Goal: Task Accomplishment & Management: Manage account settings

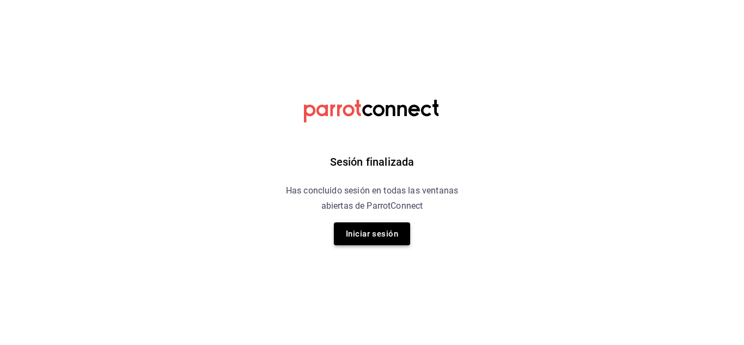
click at [386, 234] on button "Iniciar sesión" at bounding box center [372, 233] width 76 height 23
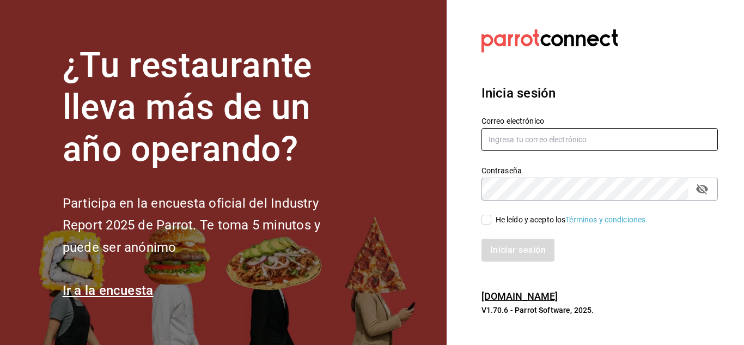
type input "rebeccariera@gmail.com"
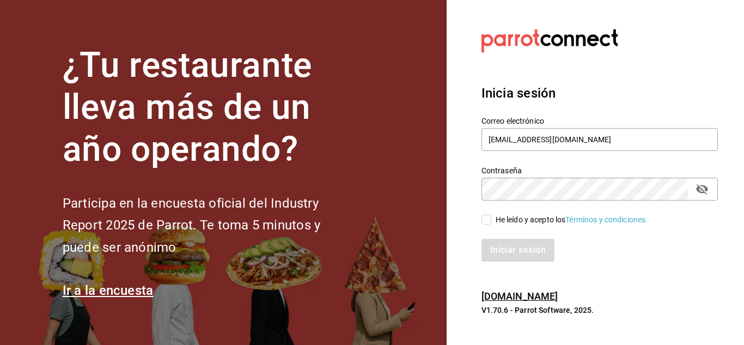
click at [488, 224] on input "He leído y acepto los Términos y condiciones." at bounding box center [486, 219] width 10 height 10
checkbox input "true"
click at [499, 243] on button "Iniciar sesión" at bounding box center [518, 249] width 74 height 23
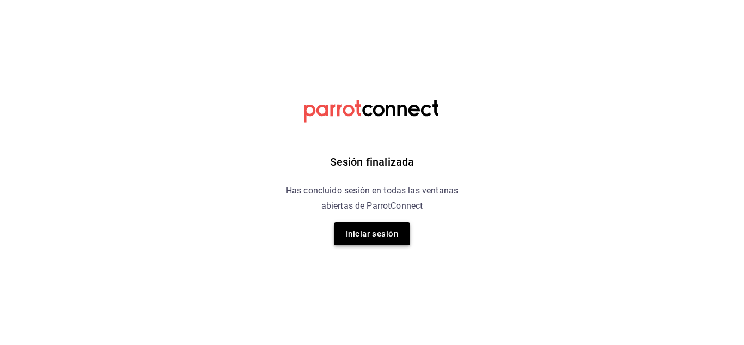
click at [384, 236] on button "Iniciar sesión" at bounding box center [372, 233] width 76 height 23
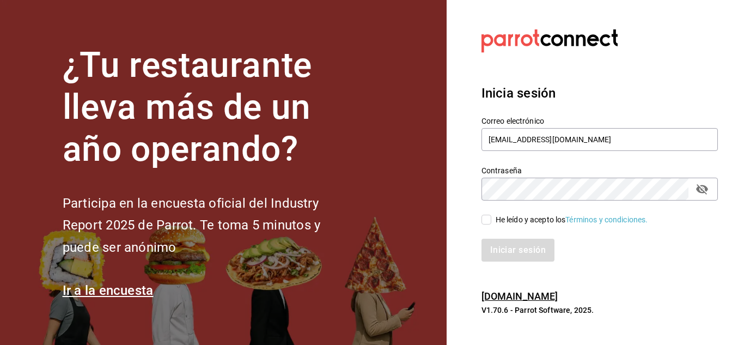
click at [489, 224] on input "He leído y acepto los Términos y condiciones." at bounding box center [486, 219] width 10 height 10
checkbox input "true"
click at [496, 245] on button "Iniciar sesión" at bounding box center [518, 249] width 74 height 23
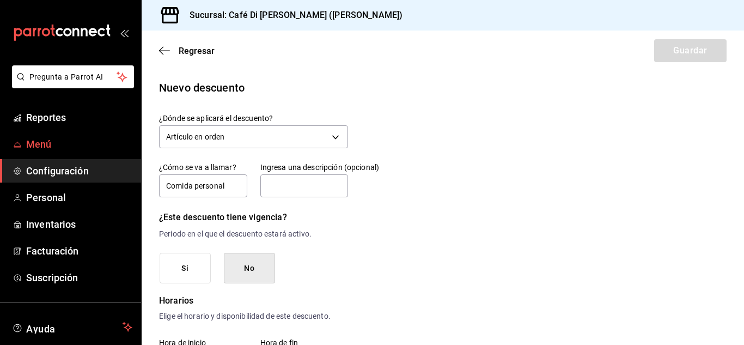
click at [51, 152] on link "Menú" at bounding box center [70, 143] width 141 height 23
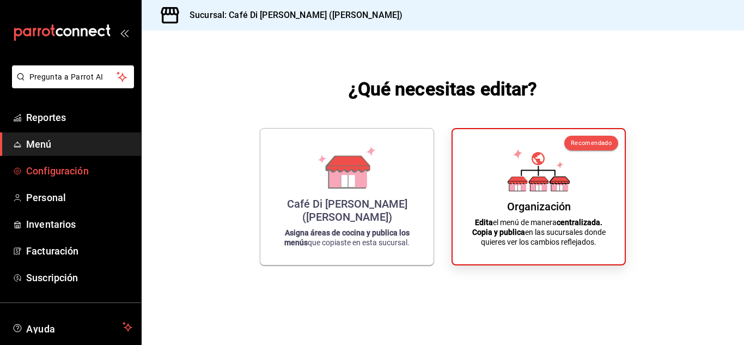
click at [53, 178] on link "Configuración" at bounding box center [70, 170] width 141 height 23
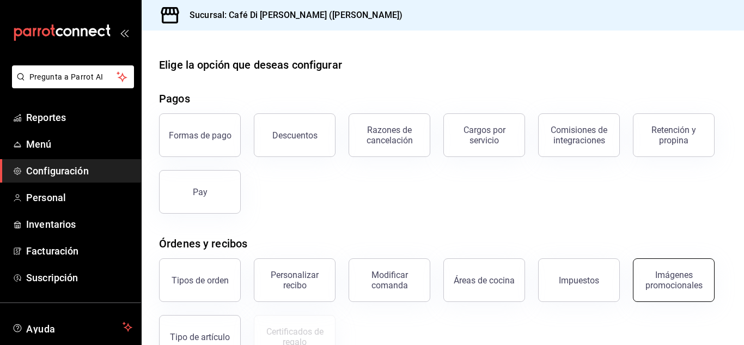
click at [669, 275] on div "Imágenes promocionales" at bounding box center [674, 279] width 68 height 21
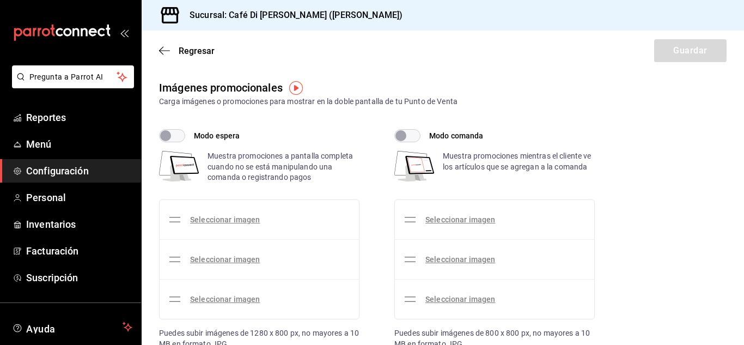
click at [210, 21] on h3 "Sucursal: Café Di [PERSON_NAME] ([PERSON_NAME])" at bounding box center [292, 15] width 222 height 13
click at [67, 144] on span "Menú" at bounding box center [79, 144] width 106 height 15
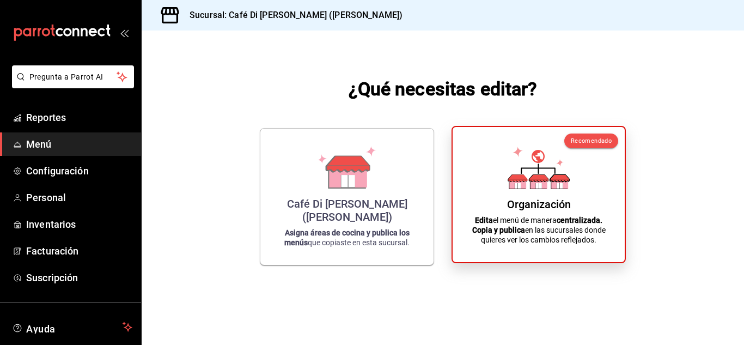
click at [539, 154] on icon at bounding box center [538, 167] width 62 height 42
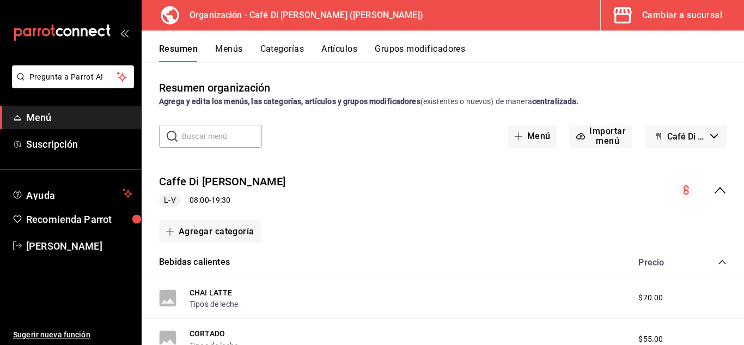
drag, startPoint x: 119, startPoint y: 37, endPoint x: 131, endPoint y: 30, distance: 14.1
click at [131, 30] on div "mailbox folders" at bounding box center [70, 32] width 141 height 65
click at [637, 17] on span "button" at bounding box center [624, 15] width 26 height 22
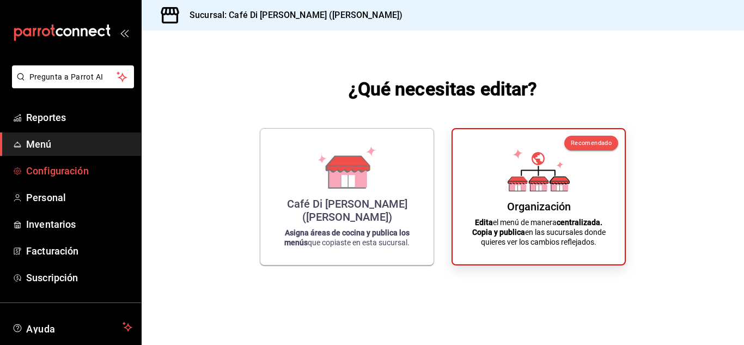
click at [71, 179] on link "Configuración" at bounding box center [70, 170] width 141 height 23
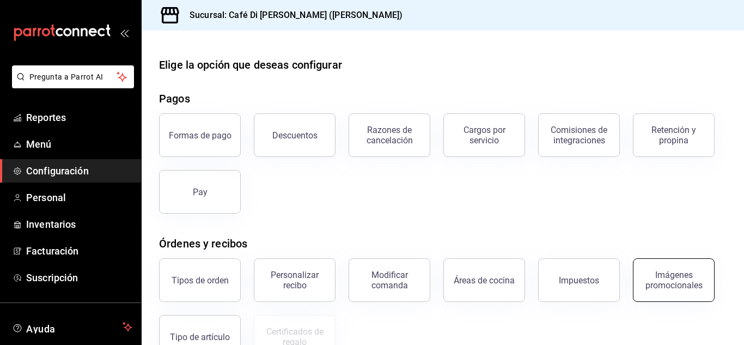
click at [651, 286] on div "Imágenes promocionales" at bounding box center [674, 279] width 68 height 21
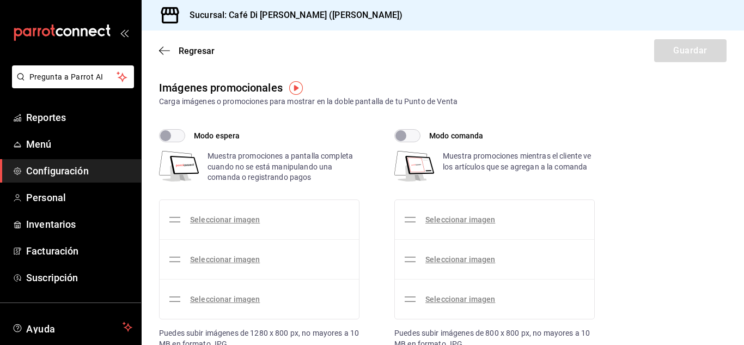
click at [174, 134] on input "Modo espera" at bounding box center [165, 135] width 39 height 13
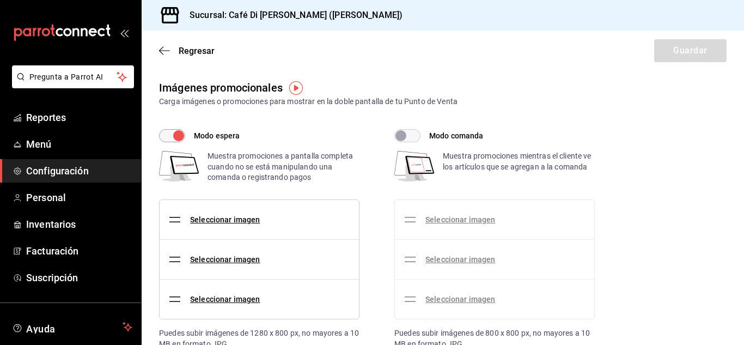
click at [174, 134] on input "Modo espera" at bounding box center [178, 135] width 39 height 13
checkbox input "false"
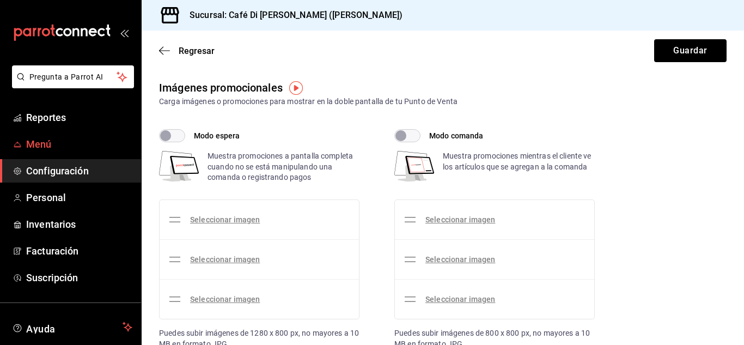
click at [62, 142] on span "Menú" at bounding box center [79, 144] width 106 height 15
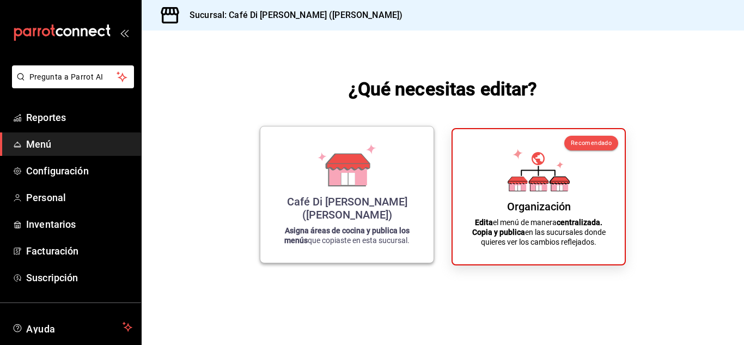
click at [400, 175] on div "Café Di [PERSON_NAME] ([PERSON_NAME]) Asigna áreas de cocina y publica los menú…" at bounding box center [346, 194] width 147 height 119
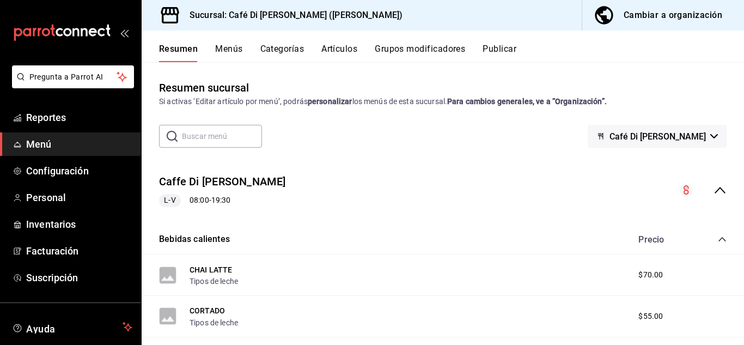
click at [233, 48] on button "Menús" at bounding box center [228, 53] width 27 height 19
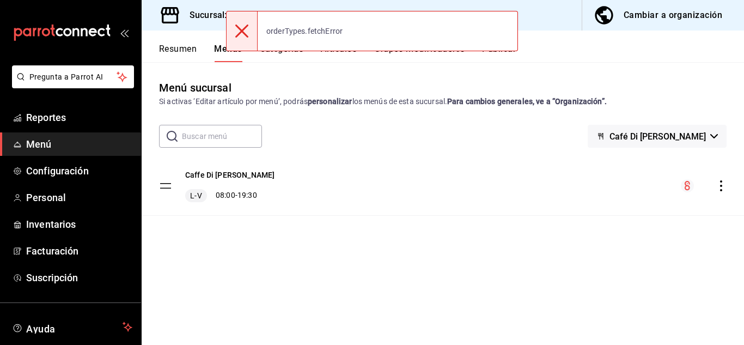
click at [240, 30] on icon at bounding box center [241, 30] width 13 height 13
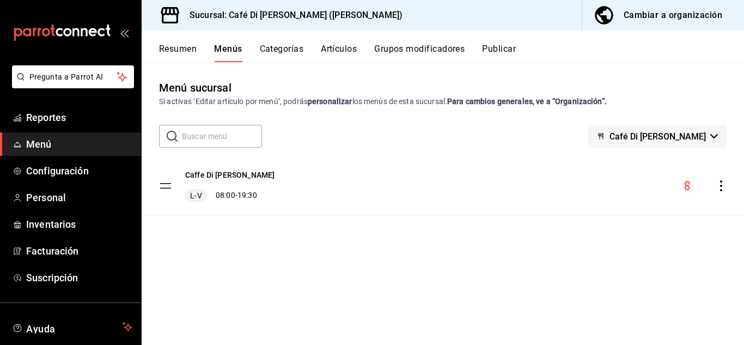
click at [724, 188] on icon "actions" at bounding box center [720, 185] width 11 height 11
click at [616, 14] on div at bounding box center [372, 172] width 744 height 345
click at [637, 15] on div "Cambiar a organización" at bounding box center [672, 15] width 99 height 15
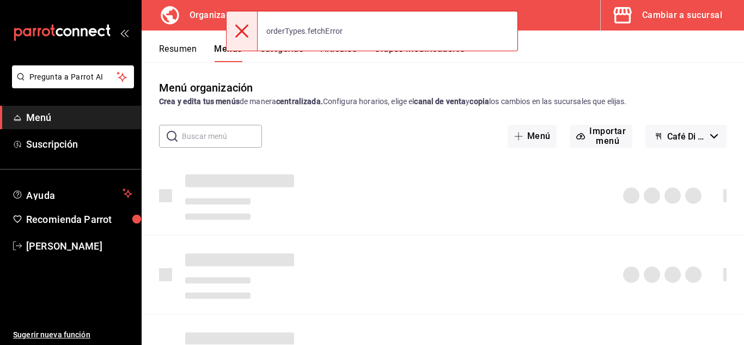
click at [241, 51] on div "orderTypes.fetchError" at bounding box center [372, 31] width 292 height 40
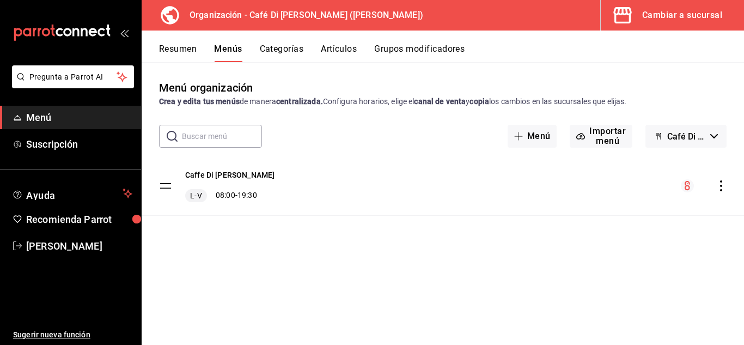
click at [721, 188] on icon "actions" at bounding box center [720, 185] width 11 height 11
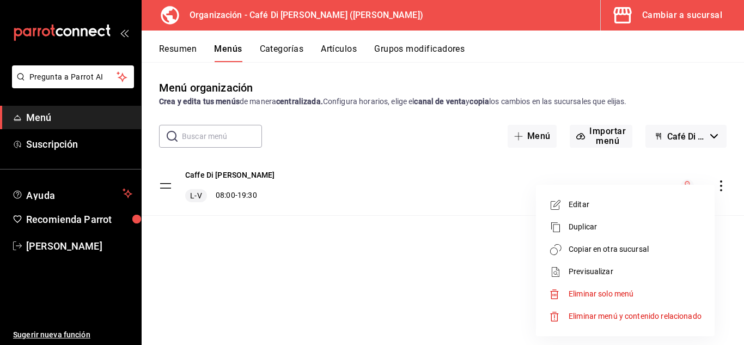
click at [610, 250] on span "Copiar en otra sucursal" at bounding box center [634, 248] width 133 height 11
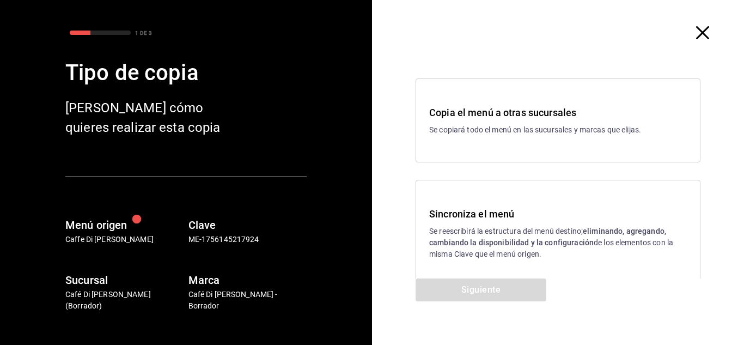
click at [451, 249] on p "Se reescribirá la estructura del menú destino; eliminando, agregando, cambiando…" at bounding box center [557, 242] width 257 height 34
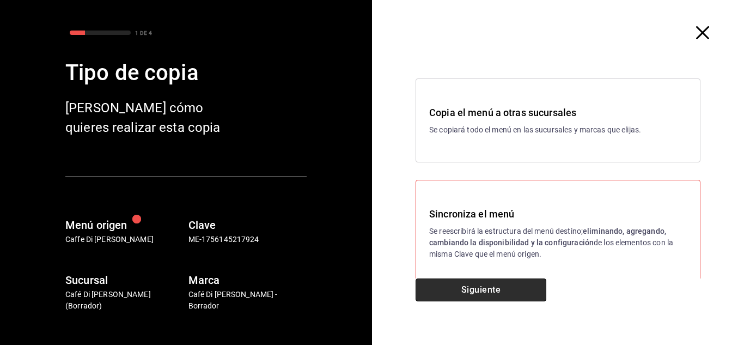
click at [478, 295] on button "Siguiente" at bounding box center [480, 289] width 131 height 23
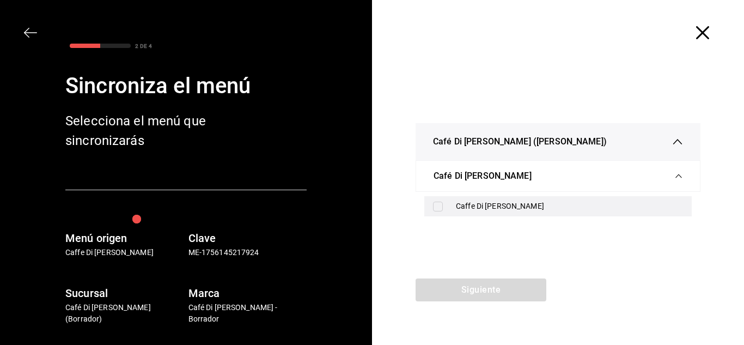
click at [434, 208] on input "checkbox" at bounding box center [438, 206] width 10 height 10
checkbox input "true"
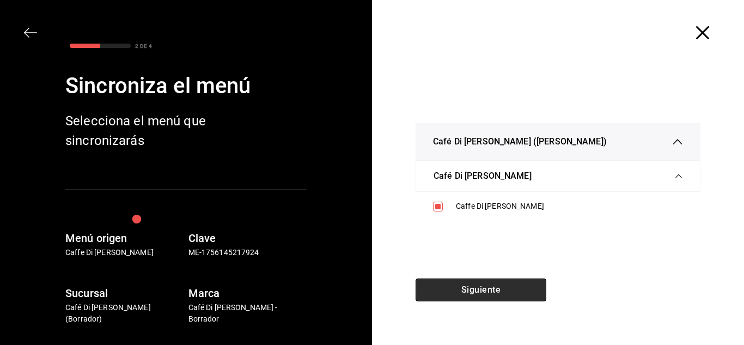
click at [455, 280] on button "Siguiente" at bounding box center [480, 289] width 131 height 23
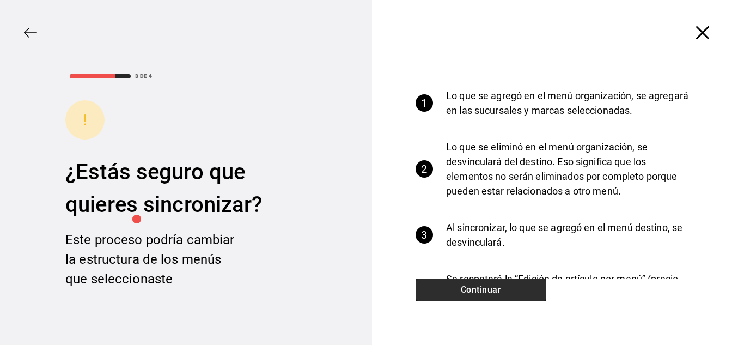
click at [455, 280] on button "Continuar" at bounding box center [480, 289] width 131 height 23
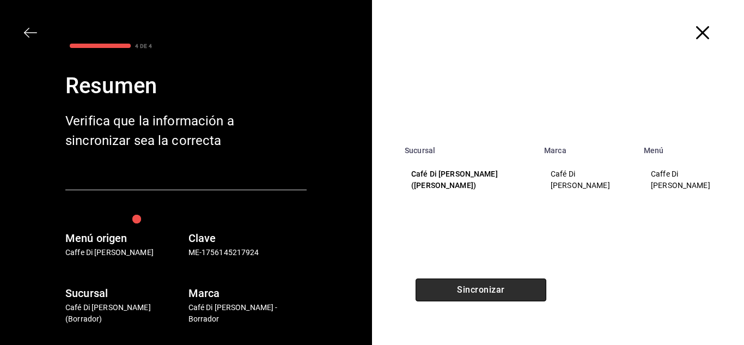
click at [470, 287] on button "Sincronizar" at bounding box center [480, 289] width 131 height 23
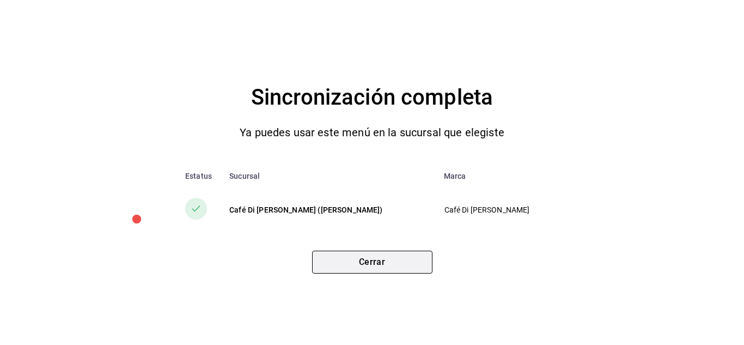
click at [390, 261] on button "Cerrar" at bounding box center [372, 261] width 120 height 23
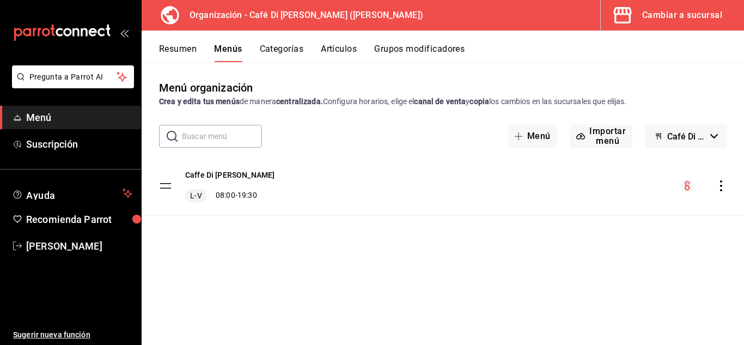
click at [655, 10] on div "Cambiar a sucursal" at bounding box center [682, 15] width 80 height 15
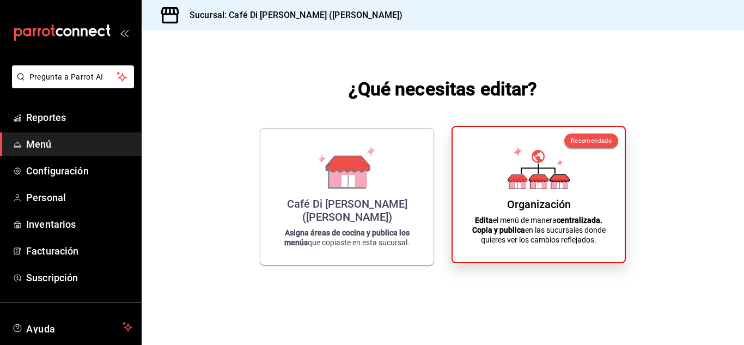
click at [515, 207] on div "Organización" at bounding box center [539, 204] width 64 height 13
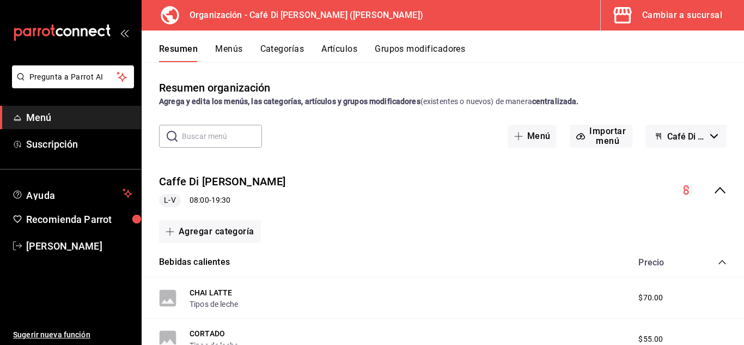
click at [235, 45] on button "Menús" at bounding box center [228, 53] width 27 height 19
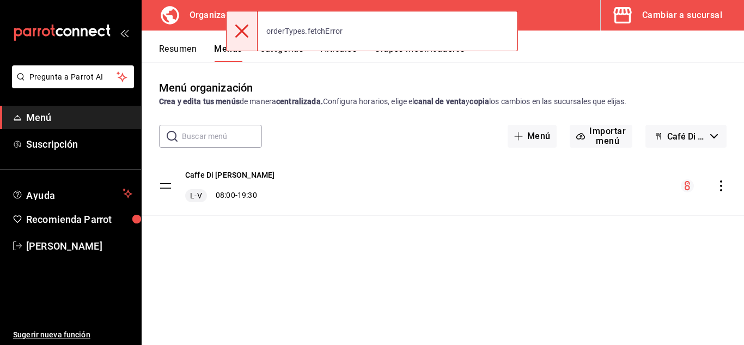
click at [243, 34] on icon at bounding box center [241, 30] width 13 height 13
click at [249, 29] on div at bounding box center [242, 30] width 32 height 39
click at [241, 33] on icon at bounding box center [241, 30] width 13 height 13
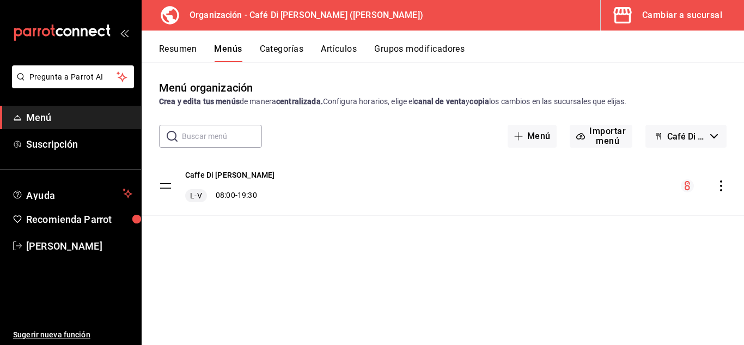
click at [679, 19] on div "Cambiar a sucursal" at bounding box center [682, 15] width 80 height 15
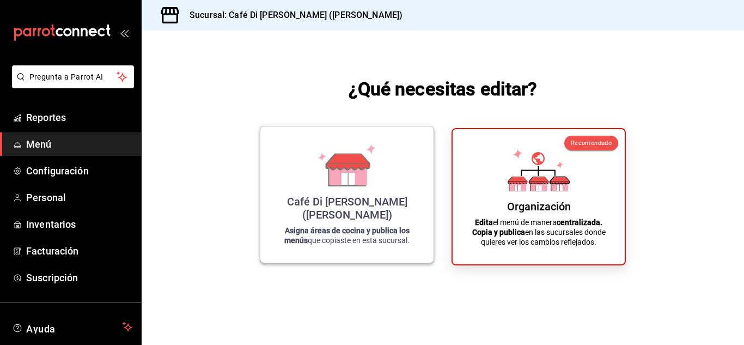
click at [316, 206] on div "Café Di [PERSON_NAME] ([PERSON_NAME]) Asigna áreas de cocina y publica los menú…" at bounding box center [346, 194] width 147 height 119
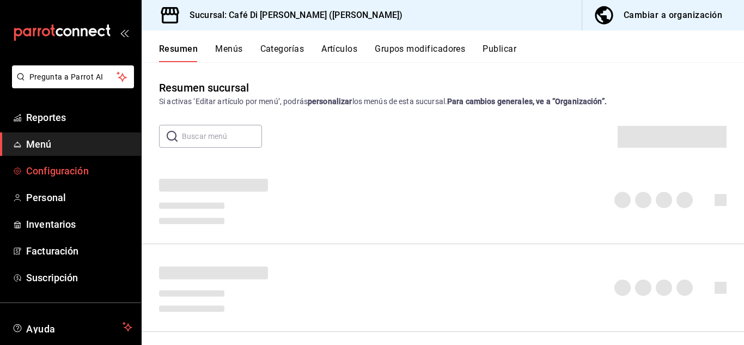
click at [76, 175] on span "Configuración" at bounding box center [79, 170] width 106 height 15
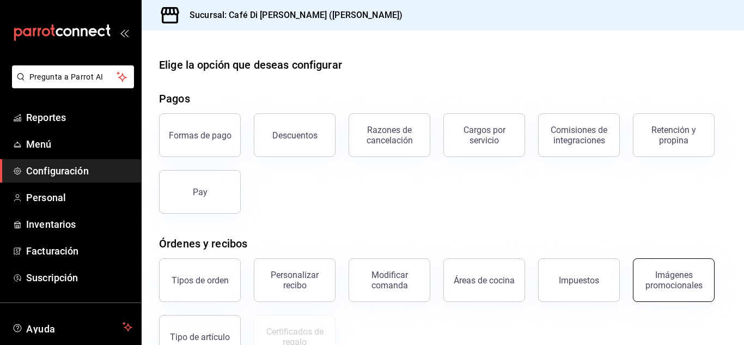
click at [660, 283] on div "Imágenes promocionales" at bounding box center [674, 279] width 68 height 21
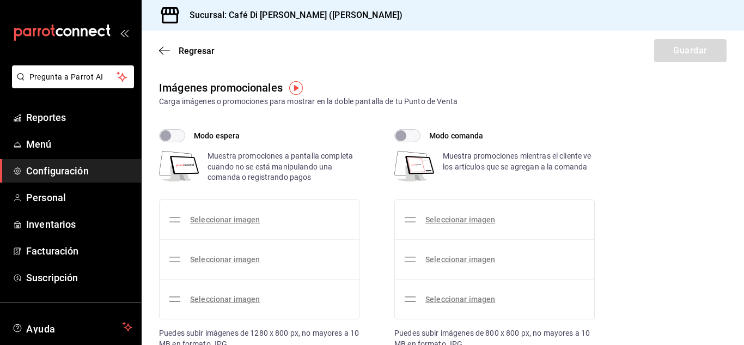
click at [174, 133] on input "Modo espera" at bounding box center [165, 135] width 39 height 13
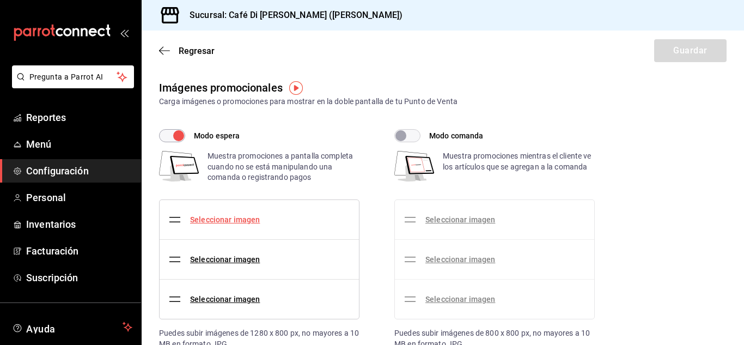
click at [234, 220] on link "Seleccionar imagen" at bounding box center [225, 219] width 70 height 9
click at [0, 0] on input "Seleccionar imagen" at bounding box center [0, 0] width 0 height 0
click at [169, 137] on input "Modo espera" at bounding box center [178, 135] width 39 height 13
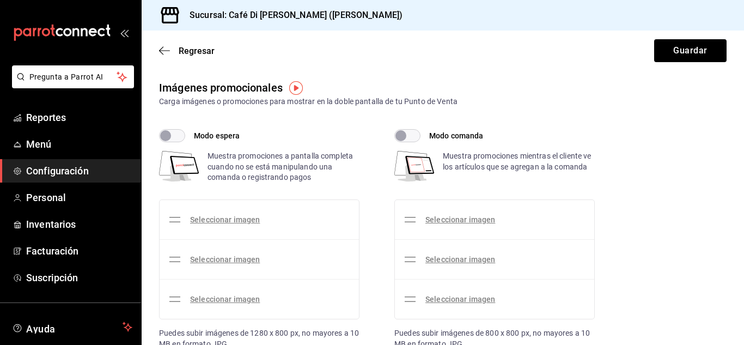
click at [169, 137] on input "Modo espera" at bounding box center [165, 135] width 39 height 13
checkbox input "true"
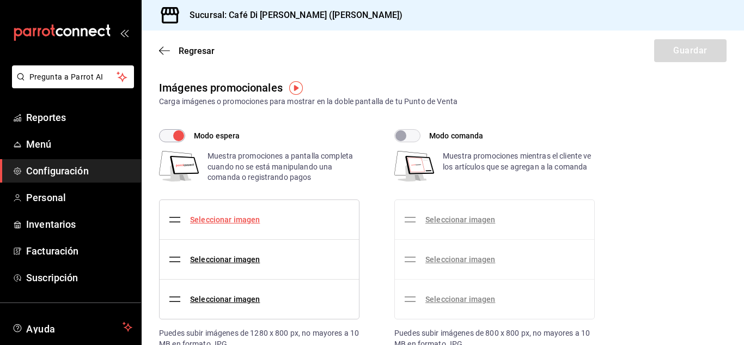
drag, startPoint x: 226, startPoint y: 217, endPoint x: 224, endPoint y: 223, distance: 6.4
drag, startPoint x: 224, startPoint y: 223, endPoint x: 176, endPoint y: 214, distance: 49.1
click at [308, 266] on li "Seleccionar imagen" at bounding box center [258, 259] width 199 height 39
click at [416, 134] on input "Modo comanda" at bounding box center [400, 135] width 39 height 13
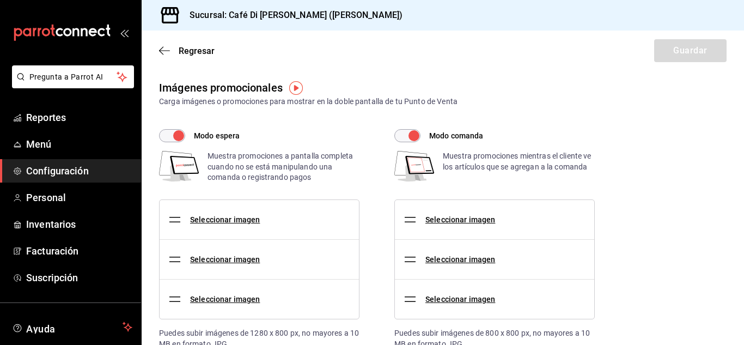
click at [416, 134] on input "Modo comanda" at bounding box center [413, 135] width 39 height 13
checkbox input "false"
click at [174, 135] on input "Modo espera" at bounding box center [178, 135] width 39 height 13
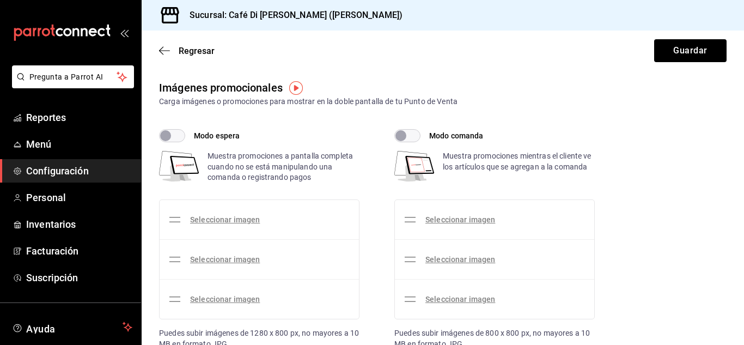
click at [297, 90] on img "button" at bounding box center [296, 88] width 14 height 14
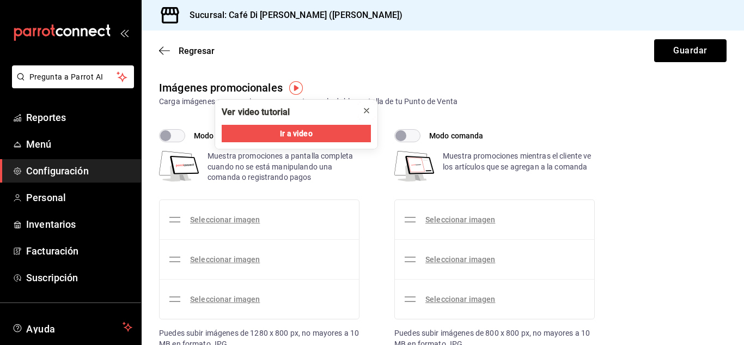
click at [365, 111] on icon "close" at bounding box center [366, 110] width 9 height 9
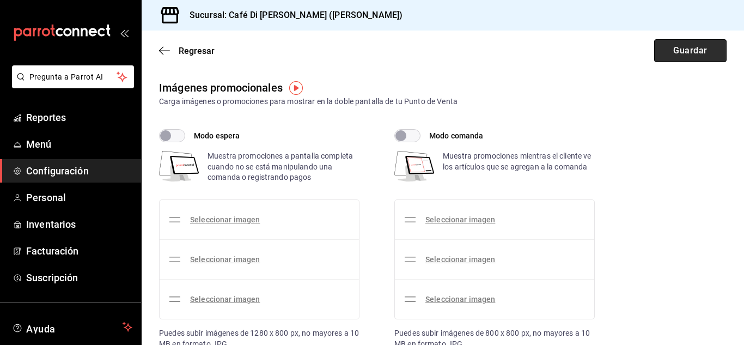
click at [683, 45] on button "Guardar" at bounding box center [690, 50] width 72 height 23
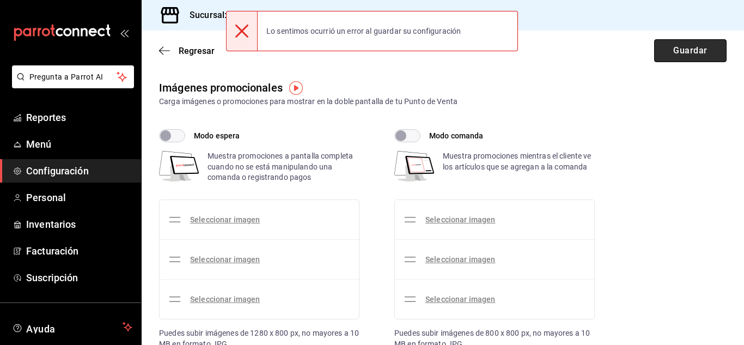
click at [680, 46] on button "Guardar" at bounding box center [690, 50] width 72 height 23
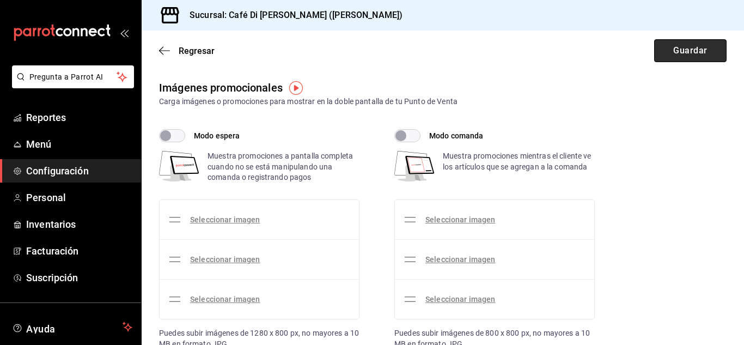
click at [680, 46] on button "Guardar" at bounding box center [690, 50] width 72 height 23
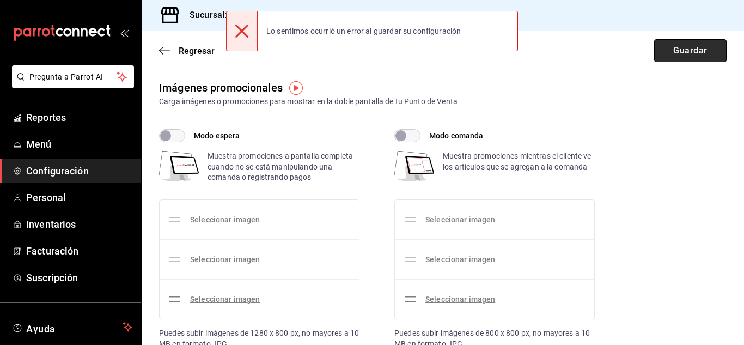
click at [680, 46] on button "Guardar" at bounding box center [690, 50] width 72 height 23
click at [683, 52] on button "Guardar" at bounding box center [690, 50] width 72 height 23
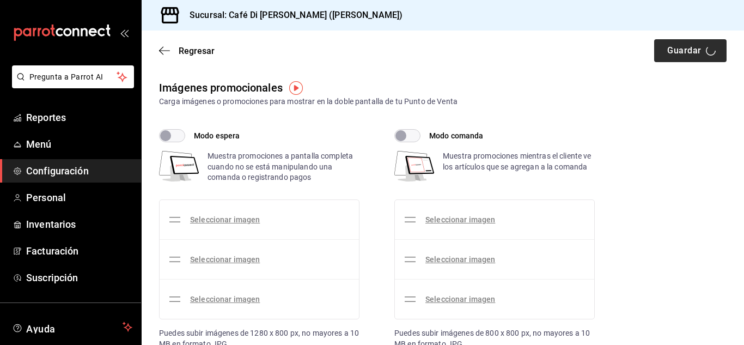
click at [683, 52] on div "Regresar Guardar" at bounding box center [443, 50] width 602 height 40
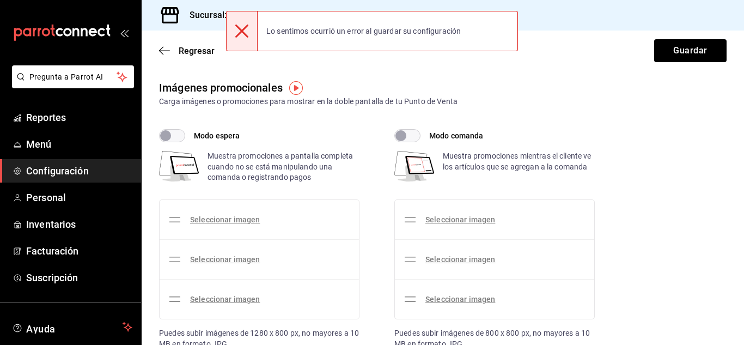
click at [236, 28] on icon at bounding box center [241, 30] width 13 height 13
click at [177, 135] on input "Modo espera" at bounding box center [165, 135] width 39 height 13
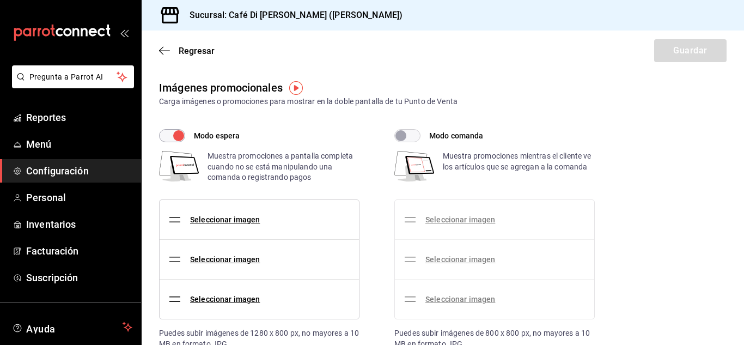
click at [171, 137] on input "Modo espera" at bounding box center [178, 135] width 39 height 13
checkbox input "false"
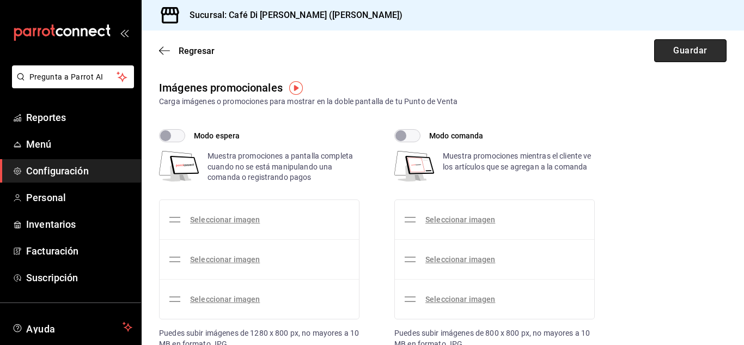
click at [666, 51] on button "Guardar" at bounding box center [690, 50] width 72 height 23
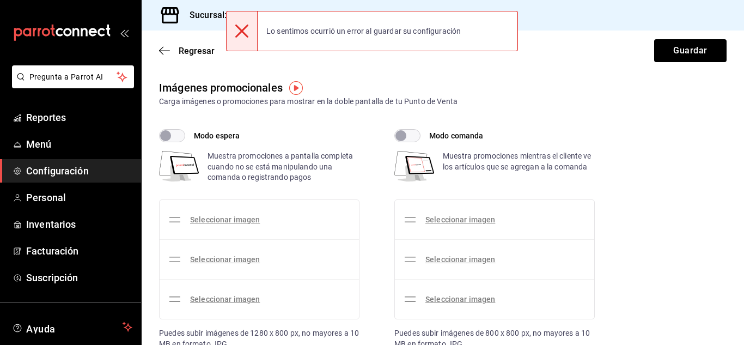
click at [243, 29] on icon at bounding box center [241, 30] width 13 height 13
click at [63, 108] on link "Reportes" at bounding box center [70, 117] width 141 height 23
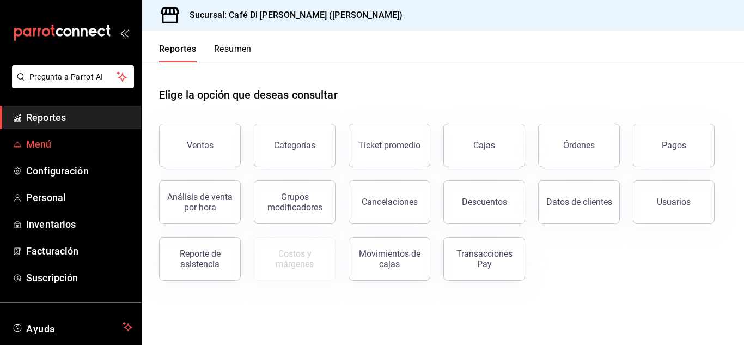
click at [90, 141] on span "Menú" at bounding box center [79, 144] width 106 height 15
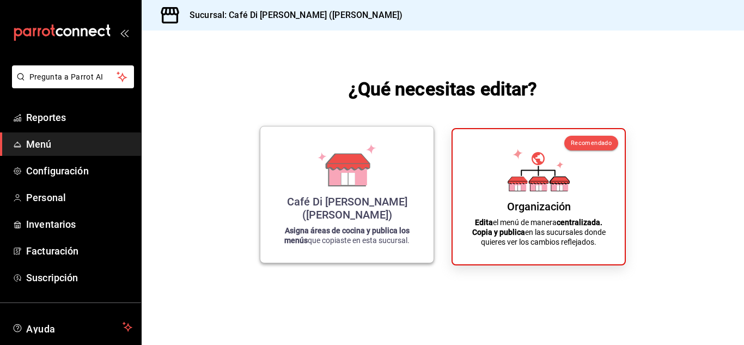
click at [344, 200] on div "Café Di [PERSON_NAME] ([PERSON_NAME]) Asigna áreas de cocina y publica los menú…" at bounding box center [346, 194] width 147 height 119
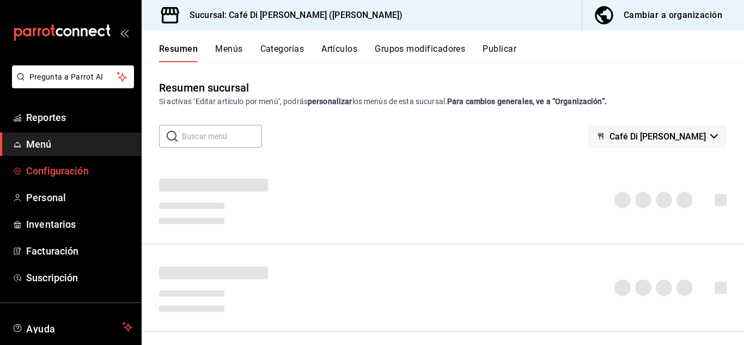
click at [66, 176] on span "Configuración" at bounding box center [79, 170] width 106 height 15
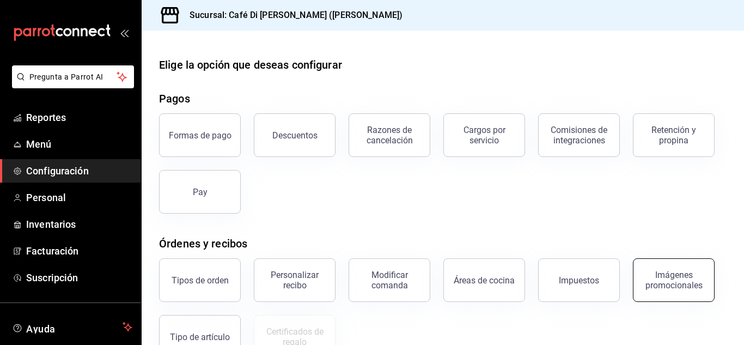
click at [682, 286] on div "Imágenes promocionales" at bounding box center [674, 279] width 68 height 21
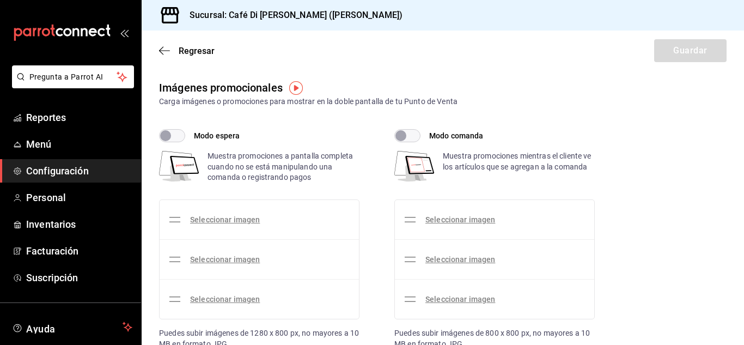
click at [185, 131] on label "Modo espera" at bounding box center [199, 135] width 81 height 13
click at [185, 131] on input "Modo espera" at bounding box center [165, 135] width 39 height 13
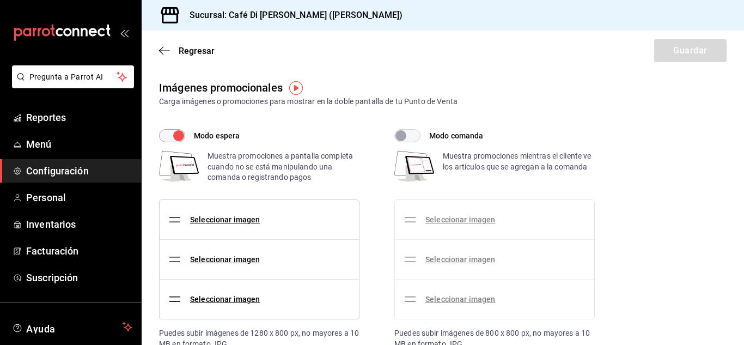
click at [169, 139] on input "Modo espera" at bounding box center [178, 135] width 39 height 13
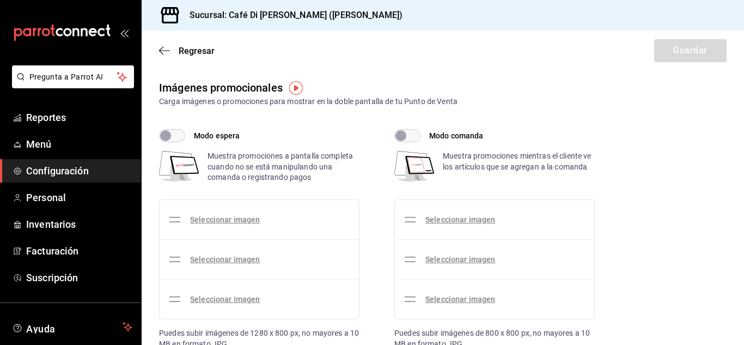
click at [176, 139] on input "Modo espera" at bounding box center [165, 135] width 39 height 13
checkbox input "true"
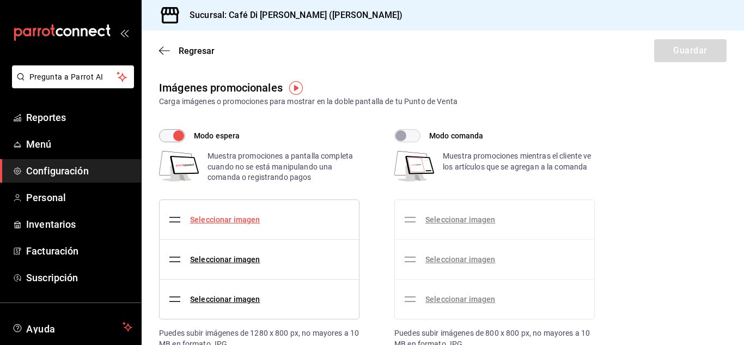
click at [218, 219] on link "Seleccionar imagen" at bounding box center [225, 219] width 70 height 9
click at [0, 0] on input "Seleccionar imagen" at bounding box center [0, 0] width 0 height 0
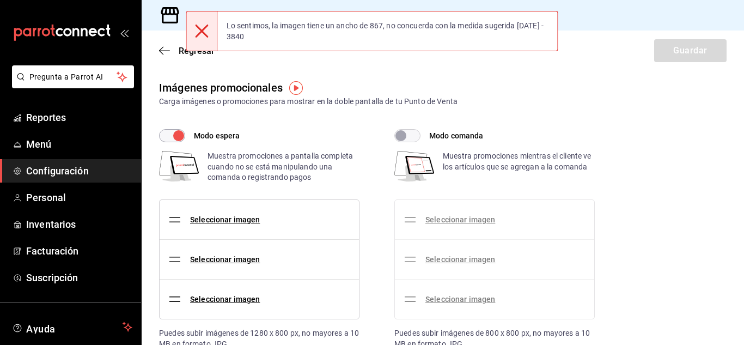
click at [207, 34] on icon at bounding box center [201, 30] width 13 height 13
click at [416, 133] on input "Modo comanda" at bounding box center [400, 135] width 39 height 13
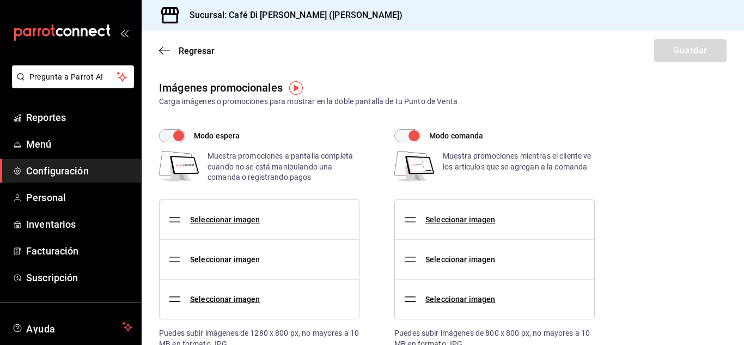
click at [416, 133] on input "Modo comanda" at bounding box center [413, 135] width 39 height 13
checkbox input "false"
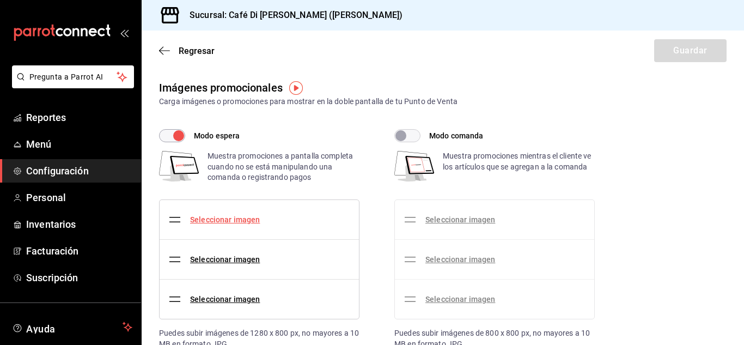
click at [251, 218] on link "Seleccionar imagen" at bounding box center [225, 219] width 70 height 9
click at [0, 0] on input "Seleccionar imagen" at bounding box center [0, 0] width 0 height 0
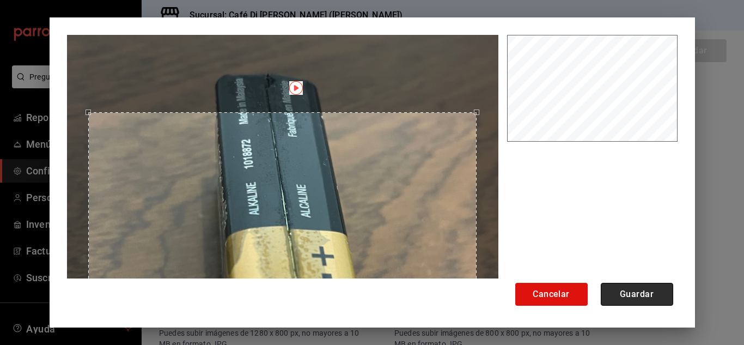
click at [646, 294] on button "Guardar" at bounding box center [636, 294] width 72 height 23
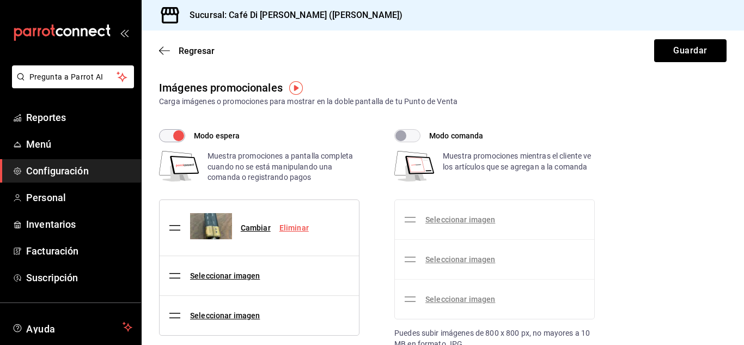
click at [296, 226] on link "Eliminar" at bounding box center [293, 227] width 29 height 9
click at [297, 230] on link "Eliminar" at bounding box center [293, 227] width 29 height 9
click at [257, 231] on link "Cambiar" at bounding box center [256, 227] width 30 height 9
click at [0, 0] on input "Cambiar" at bounding box center [0, 0] width 0 height 0
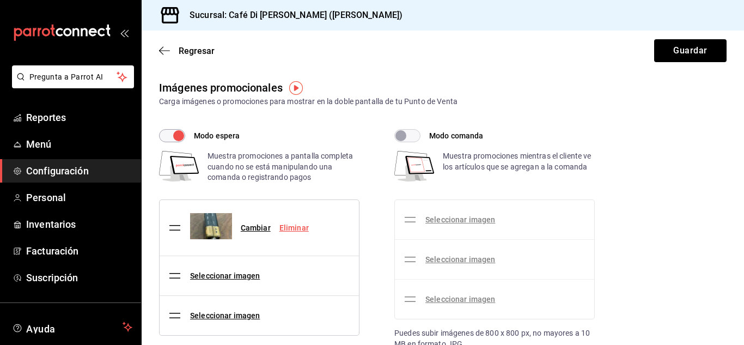
click at [290, 226] on link "Eliminar" at bounding box center [293, 227] width 29 height 9
click at [297, 229] on link "Eliminar" at bounding box center [293, 227] width 29 height 9
click at [327, 250] on li "Cambiar Eliminar" at bounding box center [258, 228] width 199 height 56
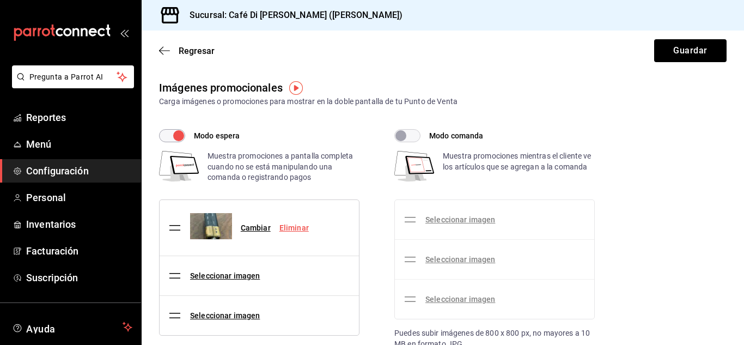
click at [295, 230] on link "Eliminar" at bounding box center [293, 227] width 29 height 9
drag, startPoint x: 295, startPoint y: 230, endPoint x: 281, endPoint y: 240, distance: 17.5
drag, startPoint x: 281, startPoint y: 240, endPoint x: 330, endPoint y: 314, distance: 88.3
click at [330, 314] on li "Seleccionar imagen" at bounding box center [258, 315] width 199 height 39
click at [253, 225] on link "Cambiar" at bounding box center [256, 227] width 30 height 9
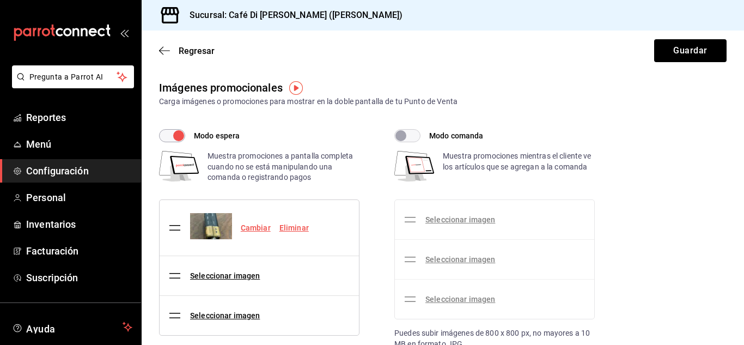
click at [0, 0] on input "Cambiar" at bounding box center [0, 0] width 0 height 0
click at [299, 229] on link "Eliminar" at bounding box center [293, 227] width 29 height 9
click at [164, 52] on icon "button" at bounding box center [164, 51] width 11 height 10
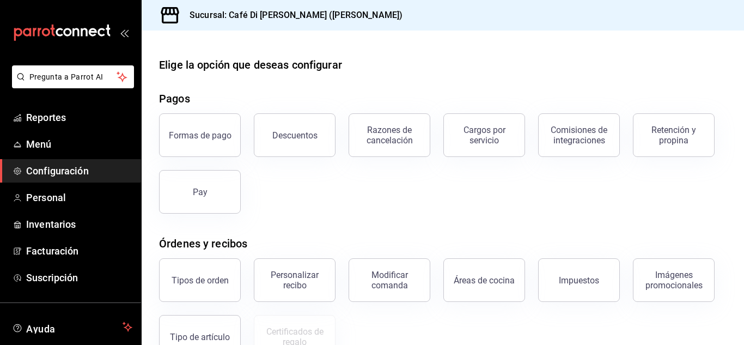
click at [676, 302] on div "Tipos de orden Personalizar recibo Modificar comanda Áreas de cocina Impuestos …" at bounding box center [436, 301] width 580 height 113
click at [672, 286] on div "Imágenes promocionales" at bounding box center [674, 279] width 68 height 21
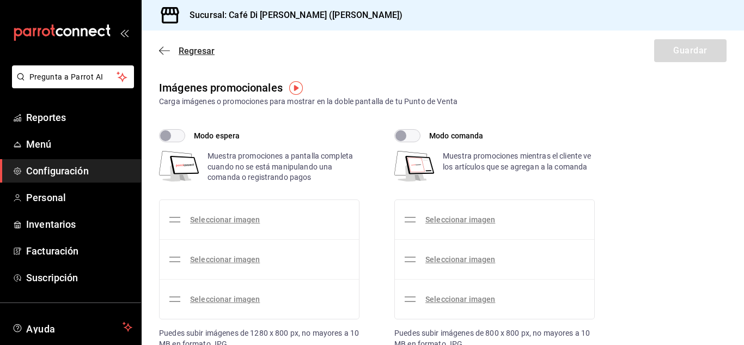
click at [167, 52] on icon "button" at bounding box center [164, 51] width 11 height 10
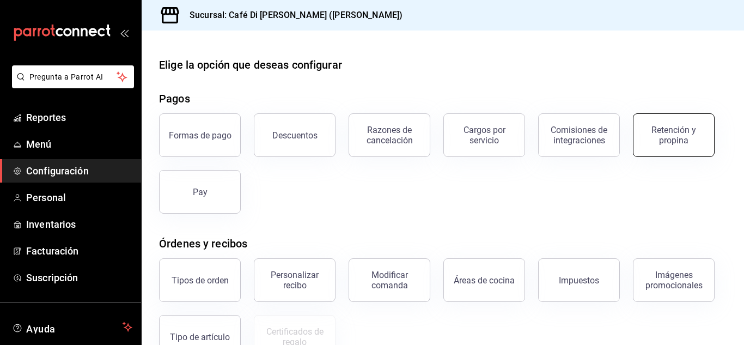
click at [651, 148] on button "Retención y propina" at bounding box center [674, 135] width 82 height 44
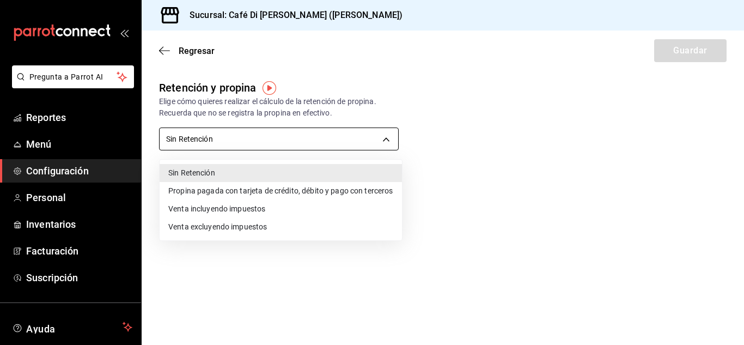
click at [384, 131] on body "Pregunta a Parrot AI Reportes Menú Configuración Personal Inventarios Facturaci…" at bounding box center [372, 172] width 744 height 345
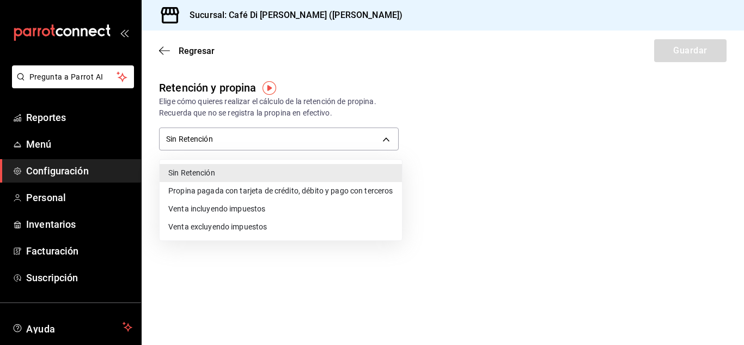
click at [429, 97] on div at bounding box center [372, 172] width 744 height 345
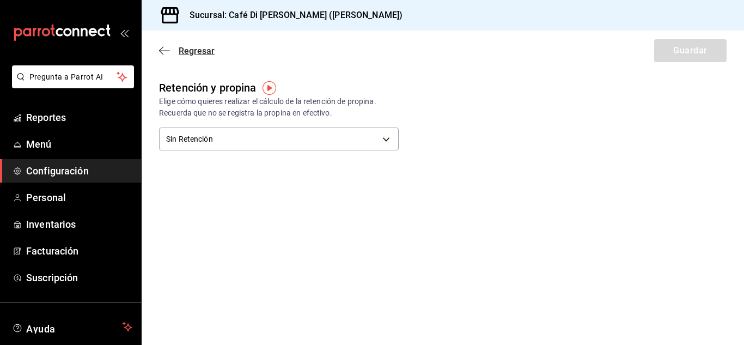
click at [163, 48] on icon "button" at bounding box center [164, 51] width 11 height 10
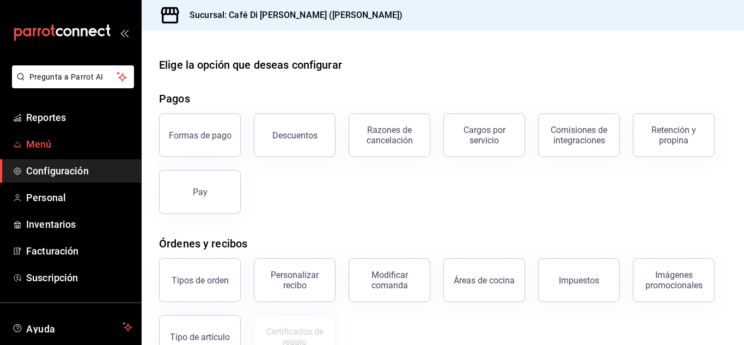
click at [57, 151] on span "Menú" at bounding box center [79, 144] width 106 height 15
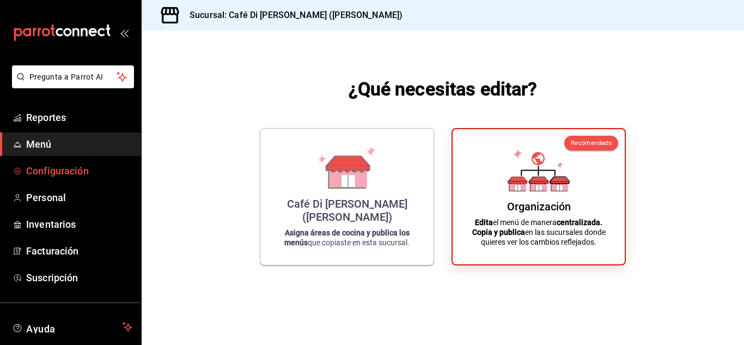
click at [72, 167] on span "Configuración" at bounding box center [79, 170] width 106 height 15
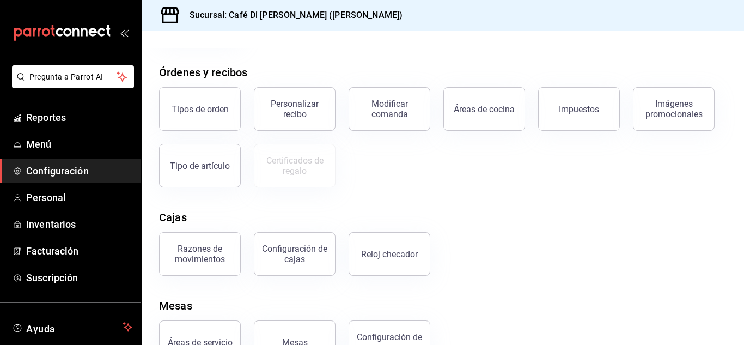
scroll to position [207, 0]
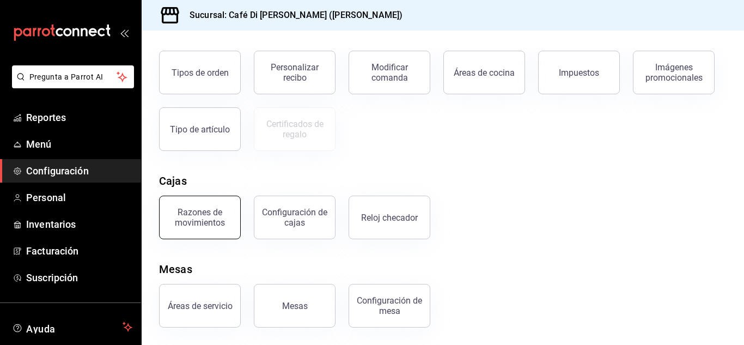
click at [219, 216] on div "Razones de movimientos" at bounding box center [200, 217] width 68 height 21
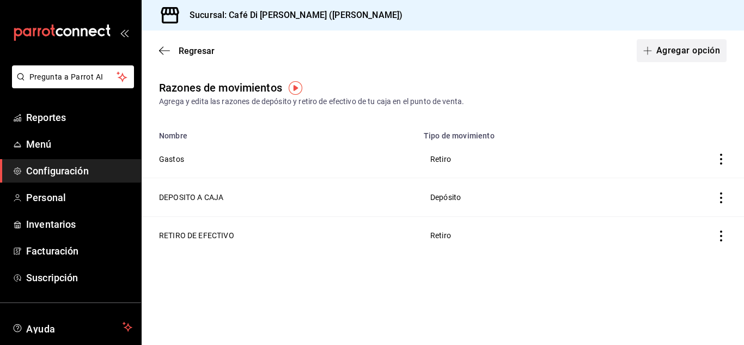
click at [677, 46] on button "Agregar opción" at bounding box center [681, 50] width 90 height 23
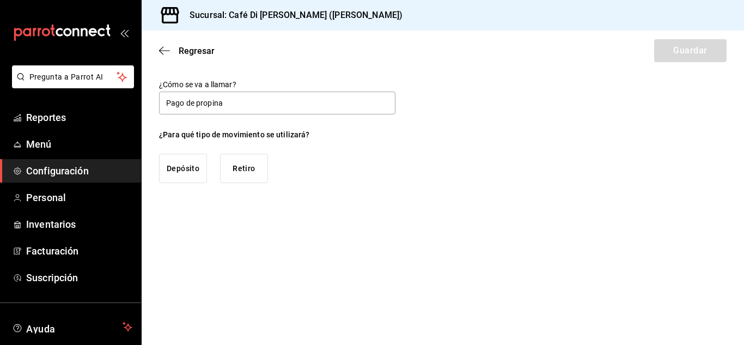
type input "Pago de propina"
click at [262, 171] on button "Retiro" at bounding box center [244, 168] width 48 height 29
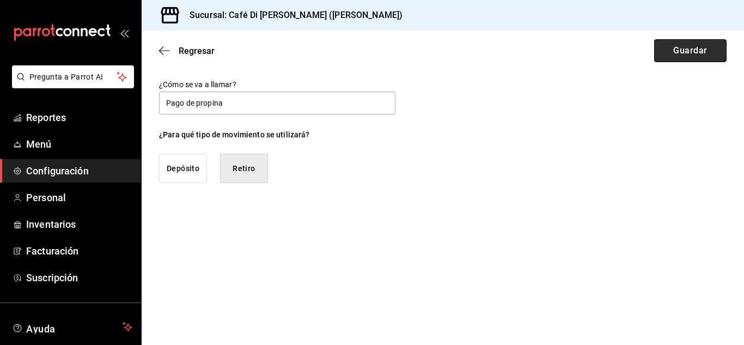
click at [688, 55] on button "Guardar" at bounding box center [690, 50] width 72 height 23
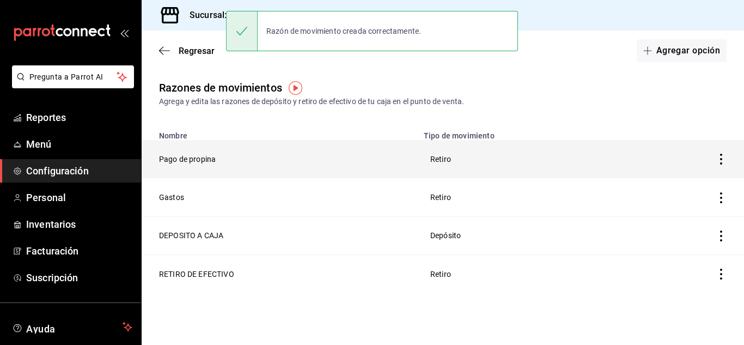
drag, startPoint x: 728, startPoint y: 167, endPoint x: 722, endPoint y: 153, distance: 14.9
click at [722, 153] on th at bounding box center [689, 159] width 108 height 38
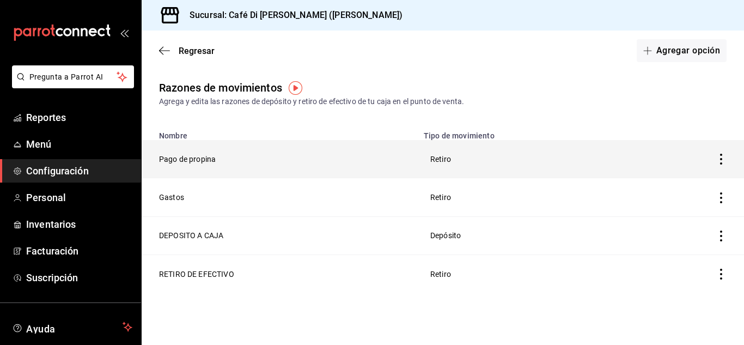
click at [722, 153] on th at bounding box center [689, 159] width 108 height 38
click at [722, 156] on icon "button" at bounding box center [720, 159] width 11 height 11
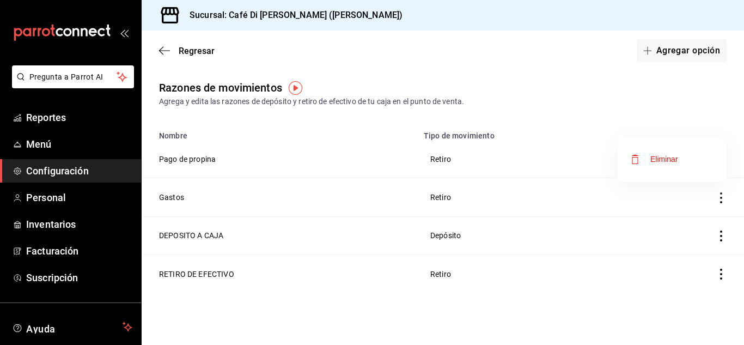
click at [618, 110] on div at bounding box center [372, 172] width 744 height 345
click at [169, 47] on icon "button" at bounding box center [164, 51] width 11 height 10
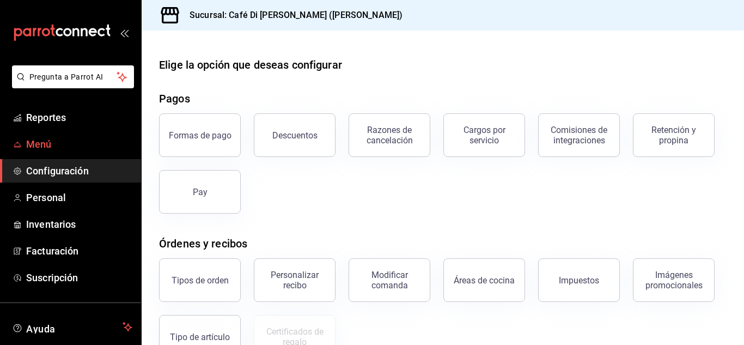
click at [52, 144] on span "Menú" at bounding box center [79, 144] width 106 height 15
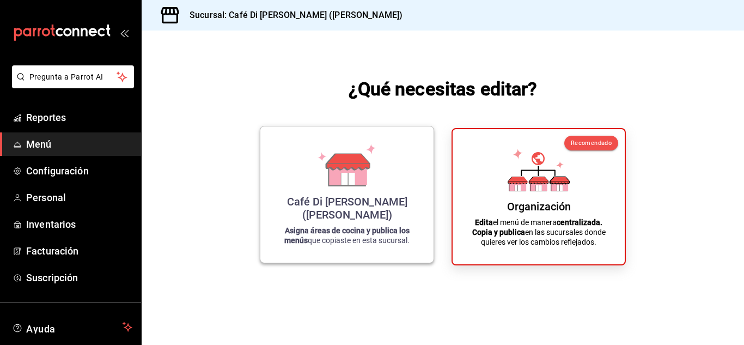
click at [398, 192] on div "Café Di [PERSON_NAME] ([PERSON_NAME]) Asigna áreas de cocina y publica los menú…" at bounding box center [346, 194] width 147 height 119
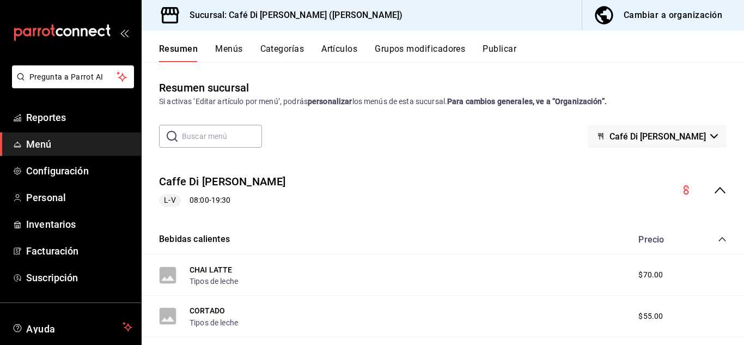
click at [236, 49] on button "Menús" at bounding box center [228, 53] width 27 height 19
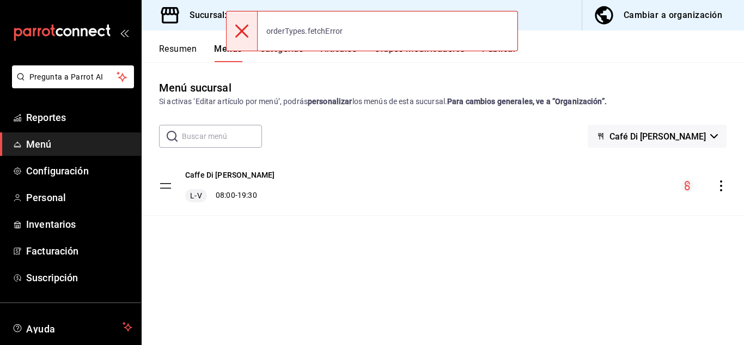
click at [248, 40] on div at bounding box center [242, 30] width 32 height 39
drag, startPoint x: 240, startPoint y: 44, endPoint x: 242, endPoint y: 32, distance: 12.3
click at [242, 32] on div at bounding box center [242, 30] width 32 height 39
click at [242, 32] on icon at bounding box center [241, 30] width 13 height 13
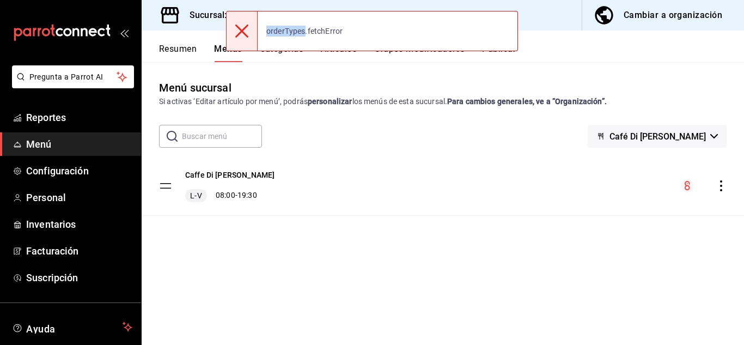
click at [242, 32] on icon at bounding box center [241, 30] width 13 height 13
click at [386, 39] on div "orderTypes.fetchError" at bounding box center [372, 31] width 292 height 40
click at [250, 37] on div at bounding box center [242, 30] width 32 height 39
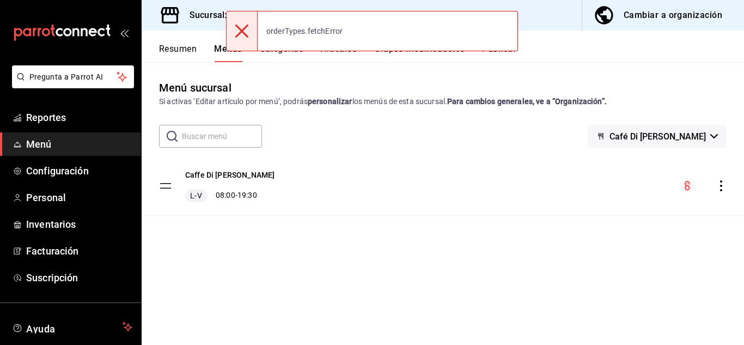
click at [241, 33] on icon at bounding box center [241, 30] width 13 height 13
click at [719, 191] on div "menu-maker-table" at bounding box center [703, 185] width 46 height 13
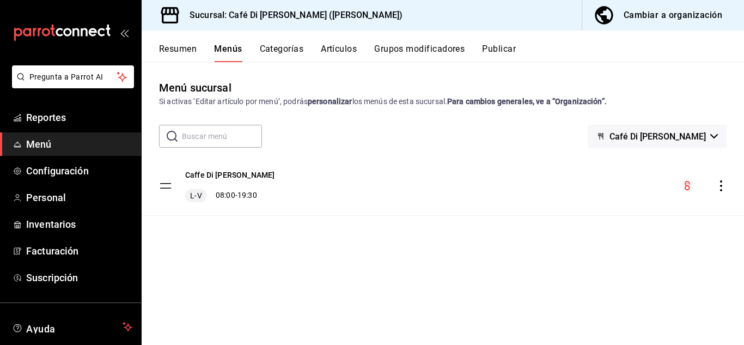
click at [722, 187] on icon "actions" at bounding box center [720, 185] width 11 height 11
click at [642, 16] on div at bounding box center [372, 172] width 744 height 345
click at [642, 16] on div "Cambiar a organización" at bounding box center [672, 15] width 99 height 15
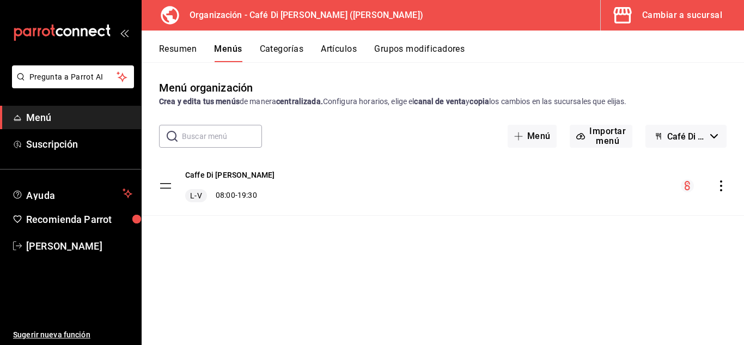
click at [722, 180] on icon "actions" at bounding box center [720, 185] width 11 height 11
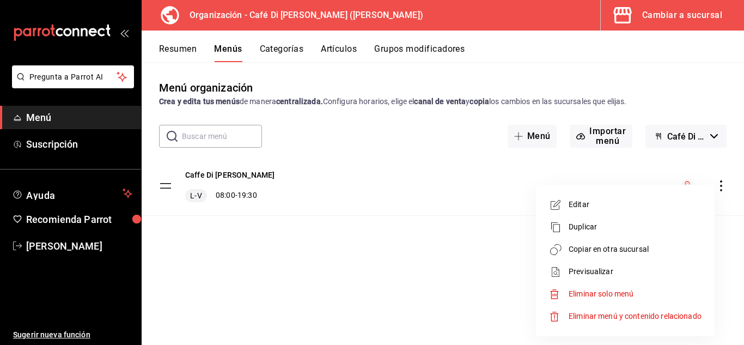
click at [628, 253] on span "Copiar en otra sucursal" at bounding box center [634, 248] width 133 height 11
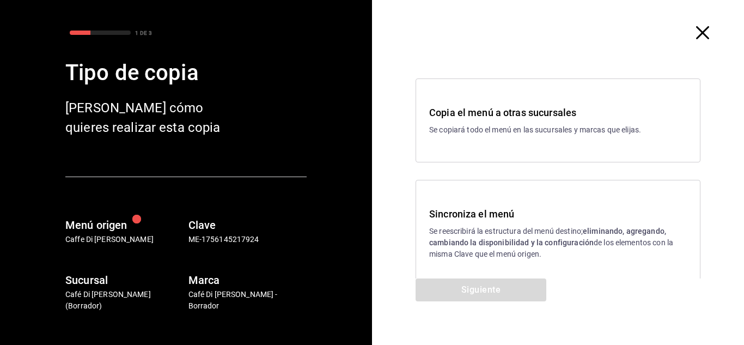
click at [518, 218] on h3 "Sincroniza el menú" at bounding box center [557, 213] width 257 height 15
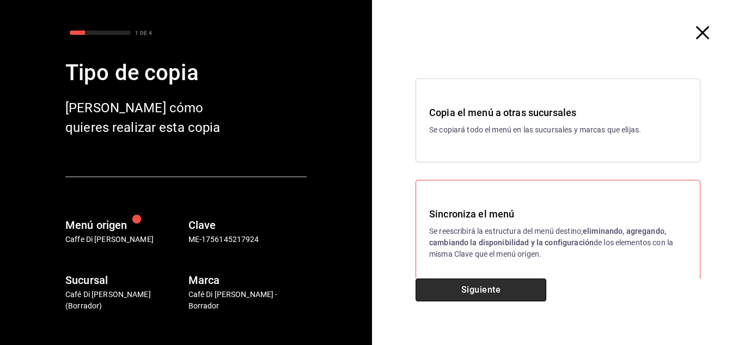
click at [495, 291] on button "Siguiente" at bounding box center [480, 289] width 131 height 23
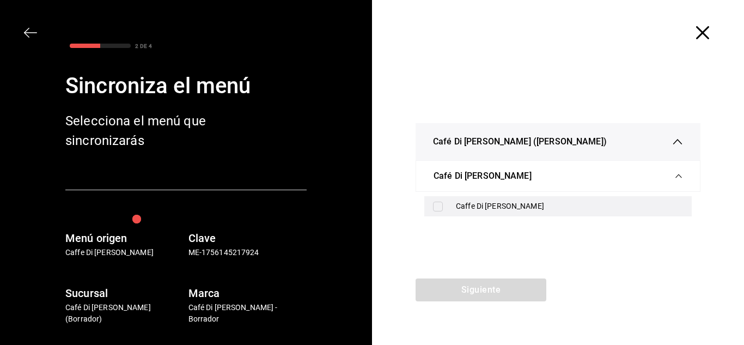
click at [438, 211] on div "Caffe Di [PERSON_NAME]" at bounding box center [557, 206] width 267 height 20
checkbox input "true"
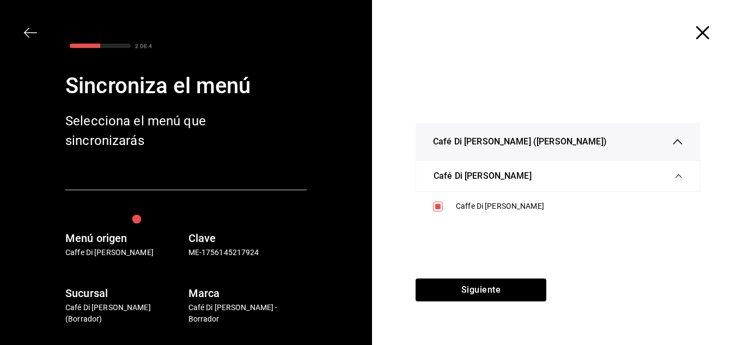
click at [461, 278] on div "Café Di Fiore (Rivera Maya) Café Di Fiore - Rivera Maya Caffe Di Fiore" at bounding box center [558, 171] width 372 height 213
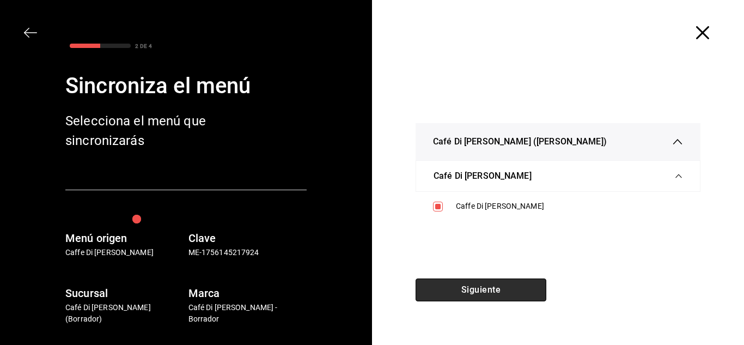
click at [469, 292] on button "Siguiente" at bounding box center [480, 289] width 131 height 23
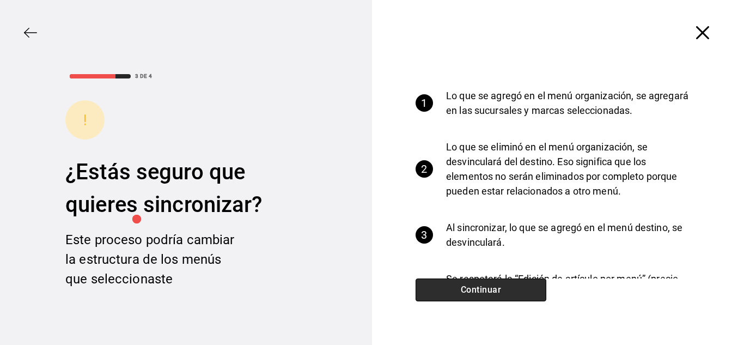
click at [469, 292] on button "Continuar" at bounding box center [480, 289] width 131 height 23
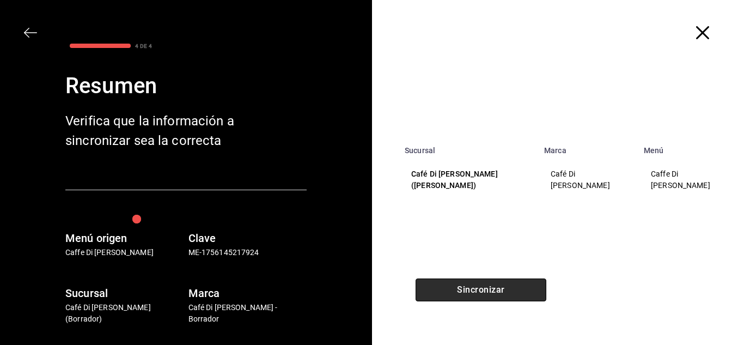
click at [469, 292] on button "Sincronizar" at bounding box center [480, 289] width 131 height 23
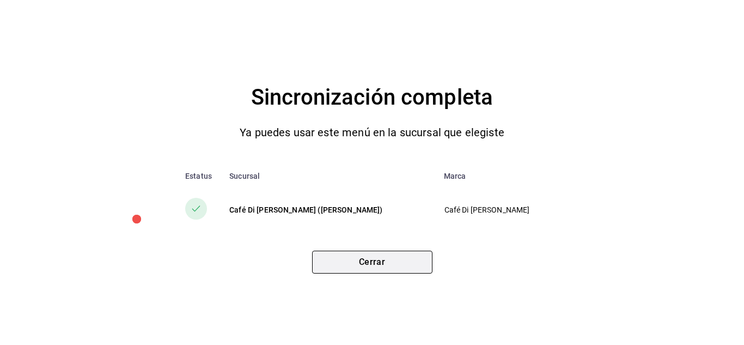
click at [409, 262] on button "Cerrar" at bounding box center [372, 261] width 120 height 23
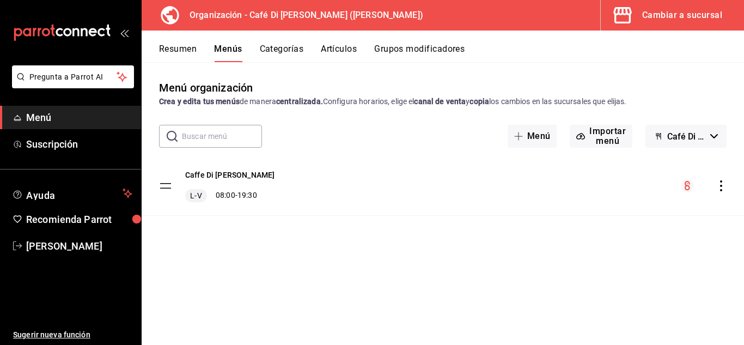
click at [637, 22] on span "button" at bounding box center [624, 15] width 26 height 22
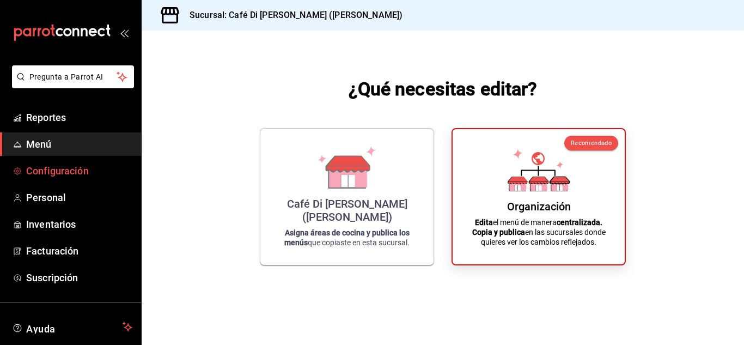
click at [70, 173] on span "Configuración" at bounding box center [79, 170] width 106 height 15
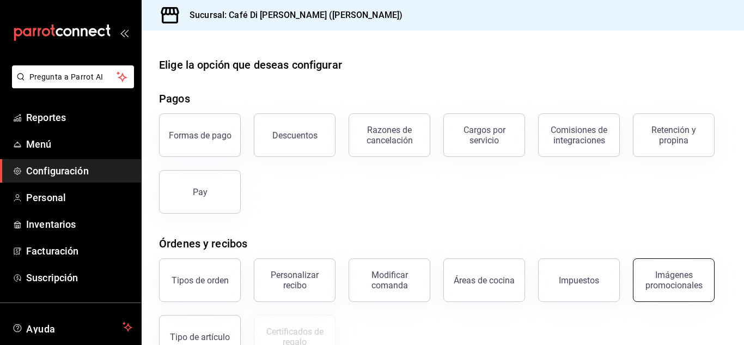
click at [654, 279] on div "Imágenes promocionales" at bounding box center [674, 279] width 68 height 21
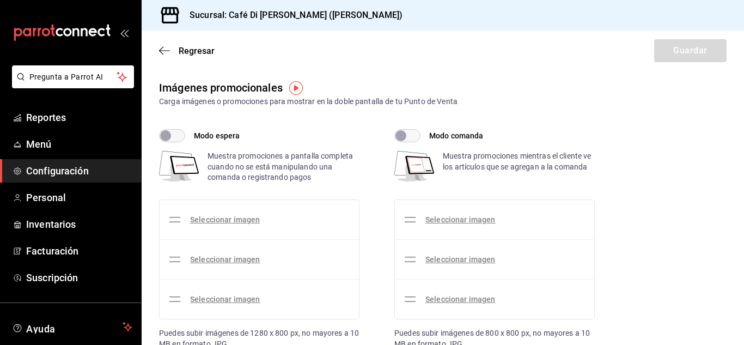
click at [180, 134] on input "Modo espera" at bounding box center [165, 135] width 39 height 13
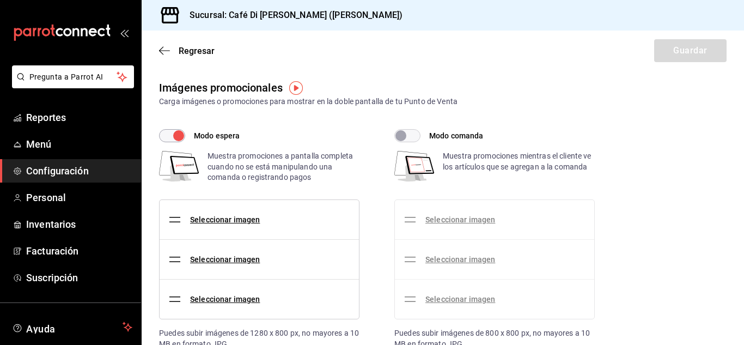
click at [180, 134] on input "Modo espera" at bounding box center [178, 135] width 39 height 13
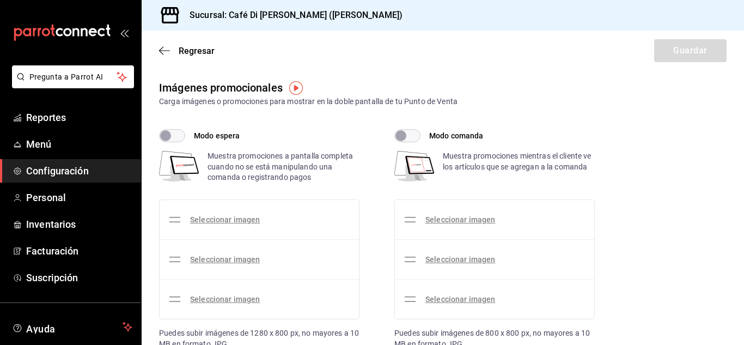
click at [177, 136] on input "Modo espera" at bounding box center [165, 135] width 39 height 13
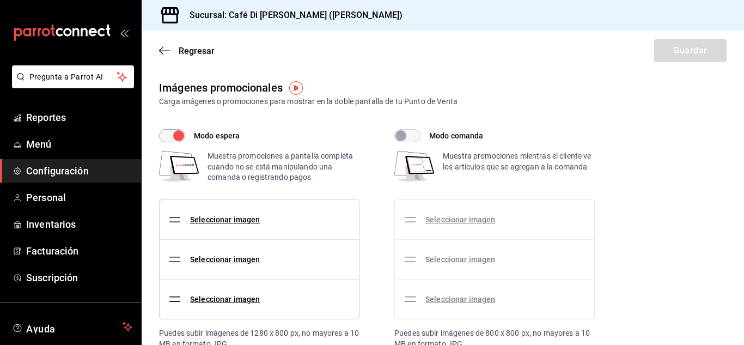
click at [173, 137] on input "Modo espera" at bounding box center [178, 135] width 39 height 13
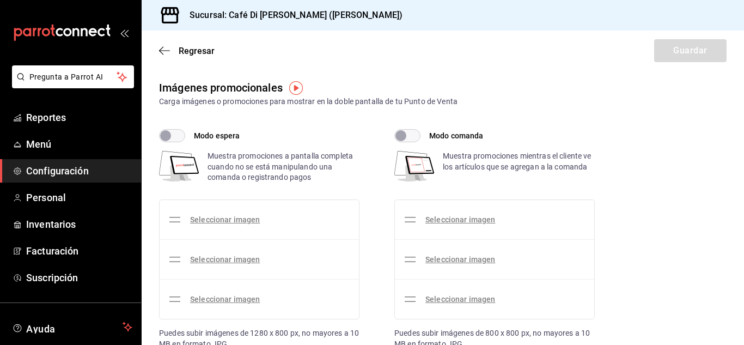
click at [173, 137] on input "Modo espera" at bounding box center [165, 135] width 39 height 13
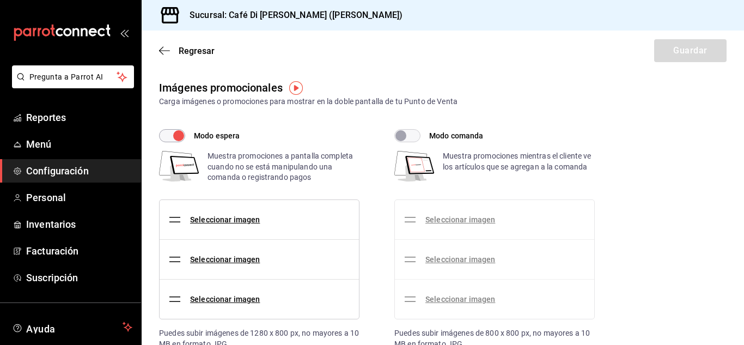
click at [173, 137] on input "Modo espera" at bounding box center [178, 135] width 39 height 13
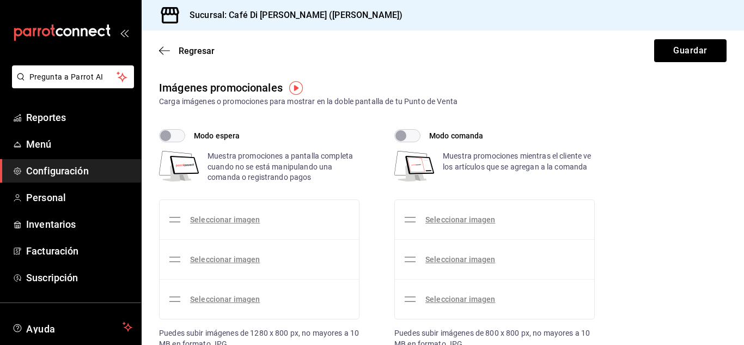
click at [173, 137] on input "Modo espera" at bounding box center [165, 135] width 39 height 13
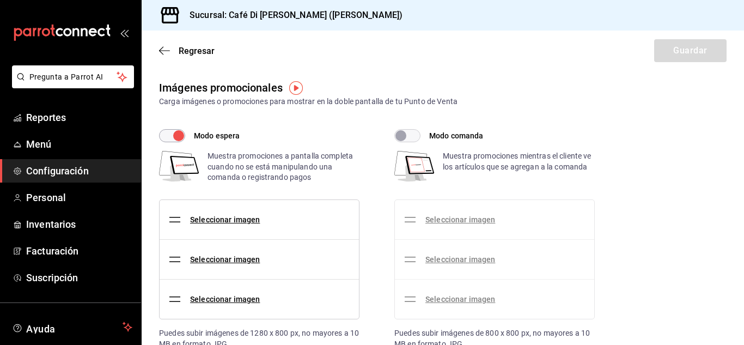
click at [176, 136] on input "Modo espera" at bounding box center [178, 135] width 39 height 13
checkbox input "false"
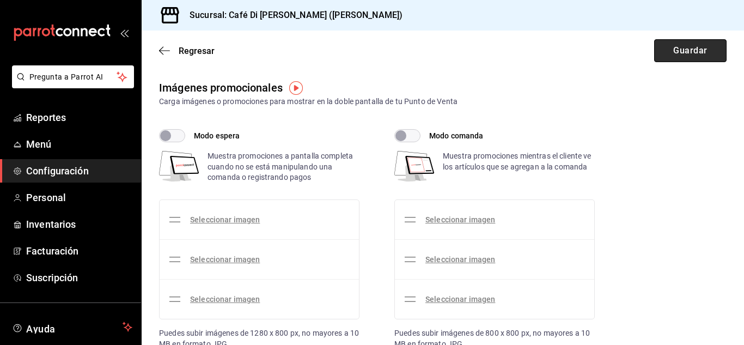
click at [675, 48] on button "Guardar" at bounding box center [690, 50] width 72 height 23
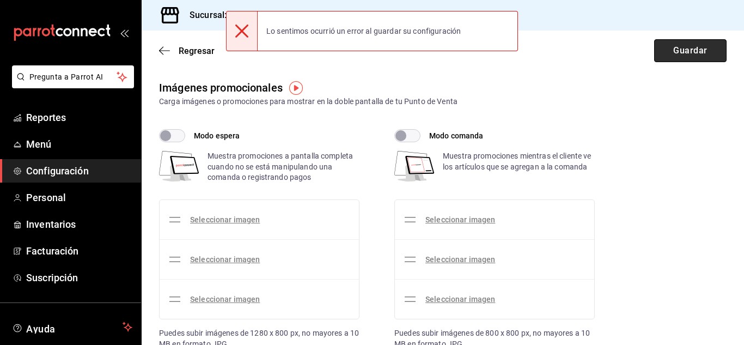
click at [675, 48] on button "Guardar" at bounding box center [690, 50] width 72 height 23
click at [675, 48] on div "Regresar Guardar" at bounding box center [443, 50] width 602 height 40
click at [675, 48] on button "Guardar" at bounding box center [690, 50] width 72 height 23
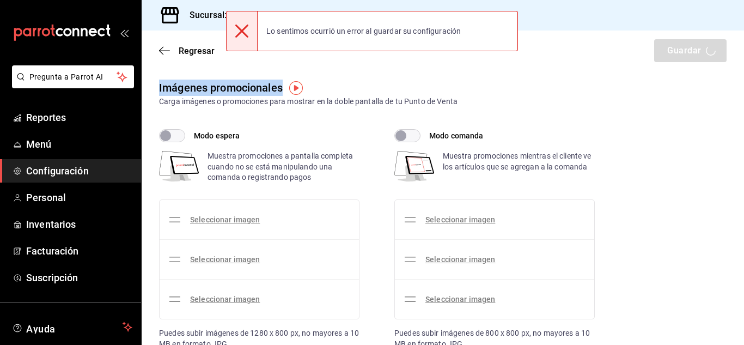
click at [675, 48] on div "Regresar Guardar" at bounding box center [443, 50] width 602 height 40
click at [675, 48] on button "Guardar" at bounding box center [690, 50] width 72 height 23
click at [675, 48] on div "Regresar Guardar" at bounding box center [443, 50] width 602 height 40
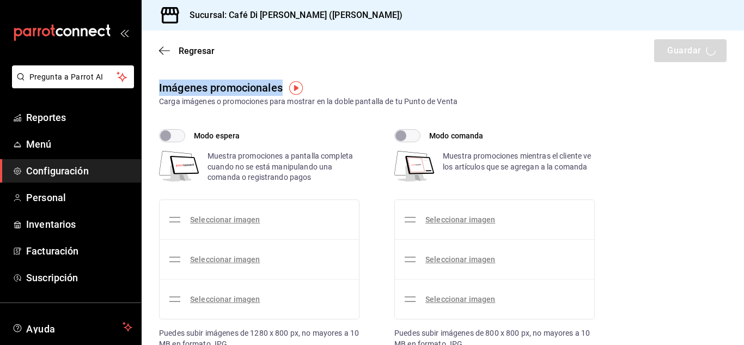
click at [675, 48] on div "Regresar Guardar" at bounding box center [443, 50] width 602 height 40
click at [675, 48] on button "Guardar" at bounding box center [690, 50] width 72 height 23
click at [675, 48] on div "Regresar Guardar" at bounding box center [443, 50] width 602 height 40
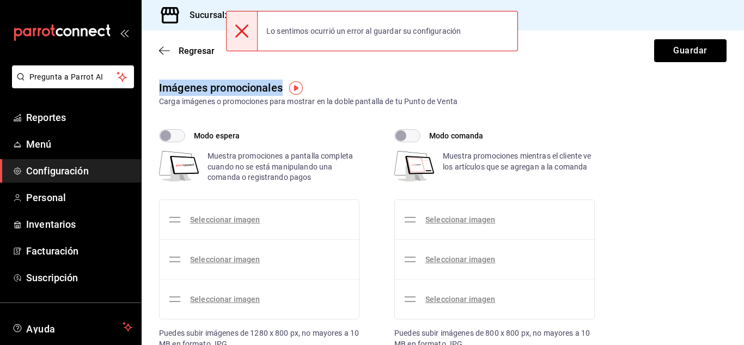
click at [675, 48] on div "Regresar Guardar" at bounding box center [443, 50] width 602 height 40
click at [675, 48] on button "Guardar" at bounding box center [690, 50] width 72 height 23
click at [675, 48] on div "Regresar Guardar" at bounding box center [443, 50] width 602 height 40
click at [675, 48] on button "Guardar" at bounding box center [690, 50] width 72 height 23
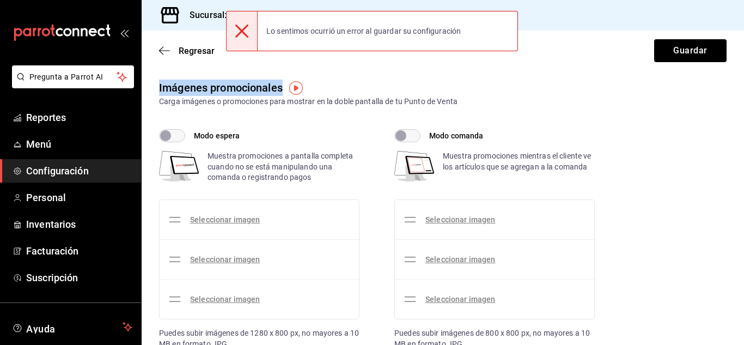
click at [675, 48] on div "Regresar Guardar" at bounding box center [443, 50] width 602 height 40
click at [675, 48] on button "Guardar" at bounding box center [690, 50] width 72 height 23
click at [675, 48] on div "Regresar Guardar" at bounding box center [443, 50] width 602 height 40
click at [675, 48] on button "Guardar" at bounding box center [690, 50] width 72 height 23
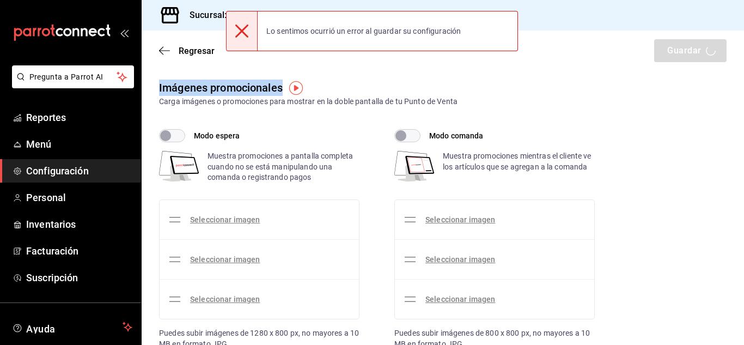
click at [675, 48] on div "Regresar Guardar" at bounding box center [443, 50] width 602 height 40
click at [675, 48] on button "Guardar" at bounding box center [690, 50] width 72 height 23
click at [675, 48] on div "Regresar Guardar" at bounding box center [443, 50] width 602 height 40
click at [206, 56] on span "Regresar" at bounding box center [197, 51] width 36 height 10
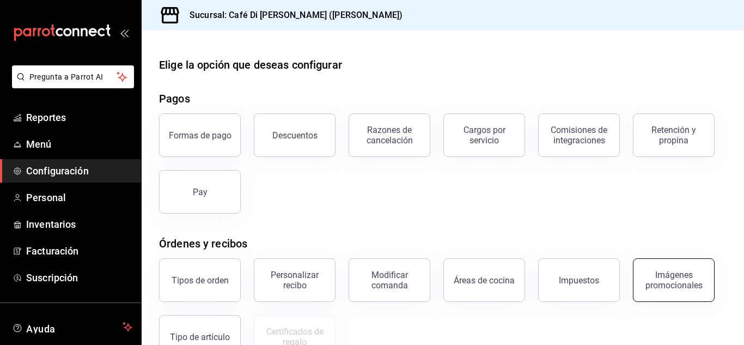
click at [678, 286] on div "Imágenes promocionales" at bounding box center [674, 279] width 68 height 21
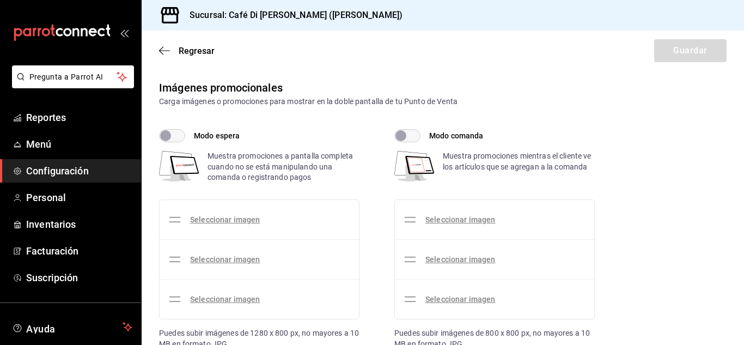
scroll to position [101, 0]
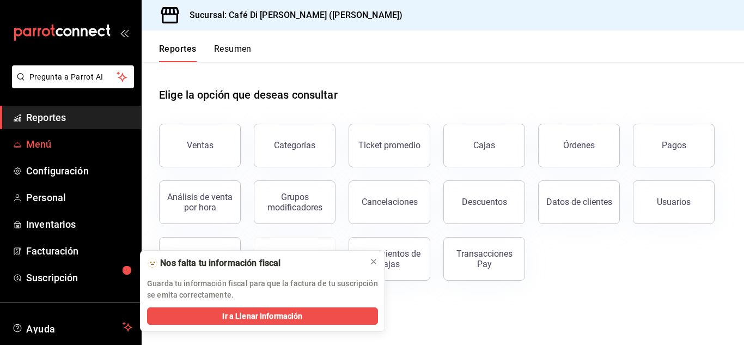
click at [42, 142] on span "Menú" at bounding box center [79, 144] width 106 height 15
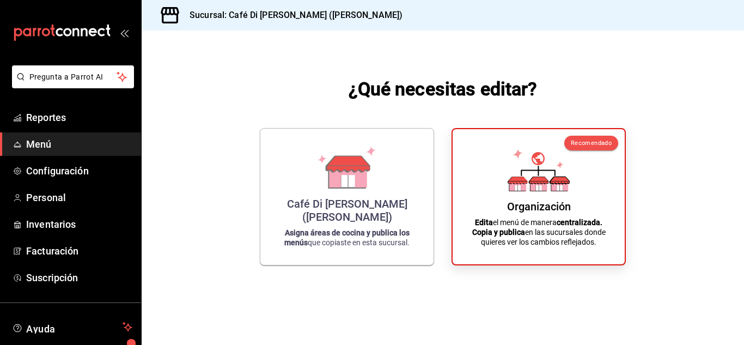
scroll to position [66, 0]
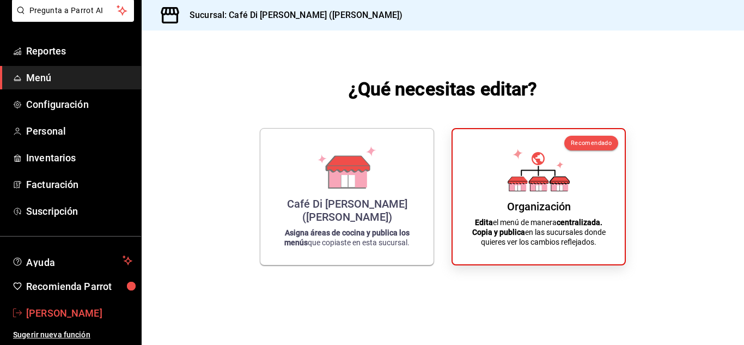
click at [56, 310] on span "[PERSON_NAME]" at bounding box center [79, 312] width 106 height 15
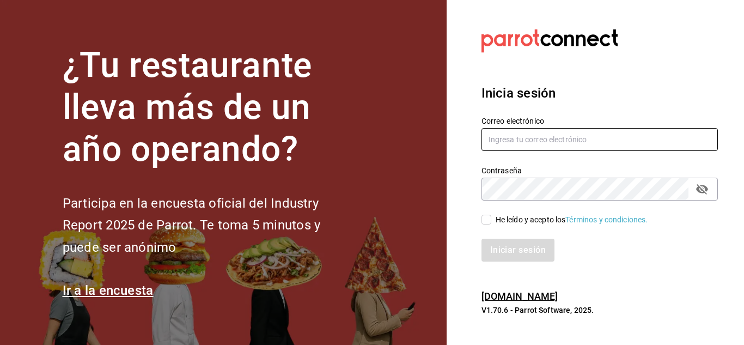
type input "rebeccariera@gmail.com"
type input "[EMAIL_ADDRESS][DOMAIN_NAME]"
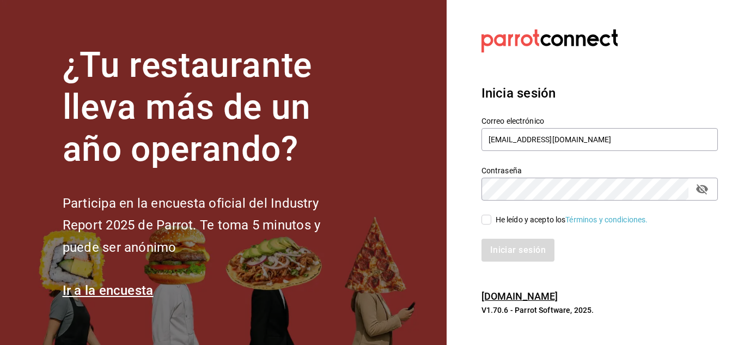
click at [489, 222] on input "He leído y acepto los Términos y condiciones." at bounding box center [486, 219] width 10 height 10
checkbox input "true"
click at [516, 245] on button "Iniciar sesión" at bounding box center [518, 249] width 74 height 23
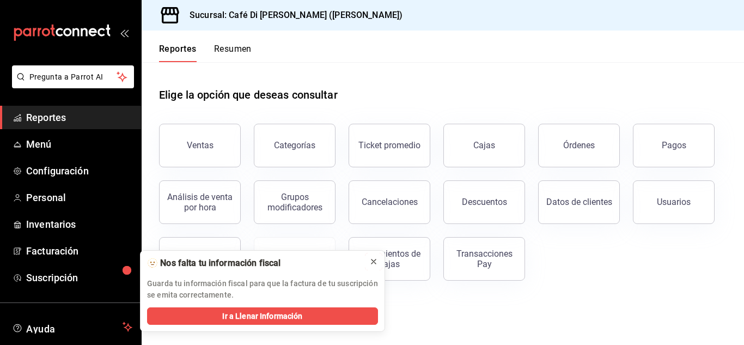
click at [370, 263] on icon at bounding box center [373, 261] width 9 height 9
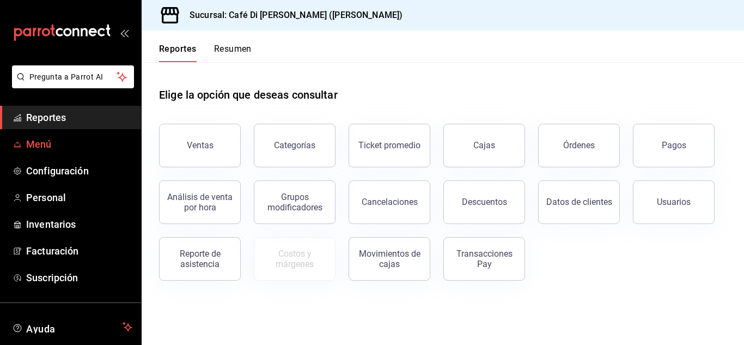
click at [52, 144] on span "Menú" at bounding box center [79, 144] width 106 height 15
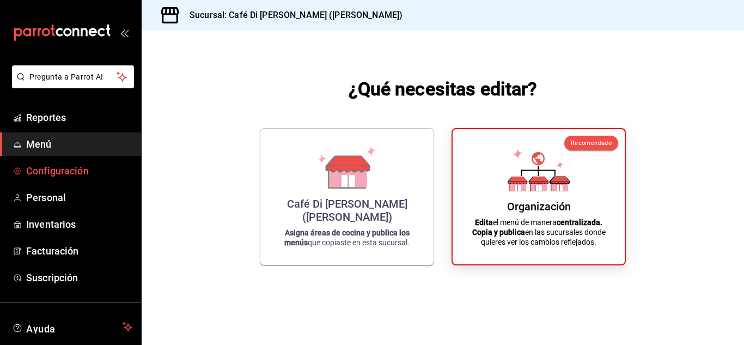
click at [87, 179] on link "Configuración" at bounding box center [70, 170] width 141 height 23
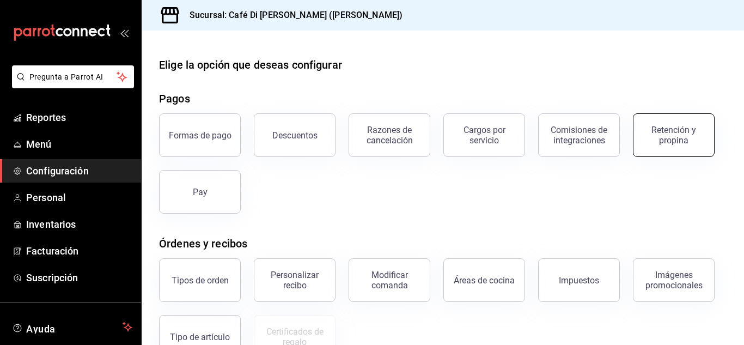
click at [661, 128] on div "Retención y propina" at bounding box center [674, 135] width 68 height 21
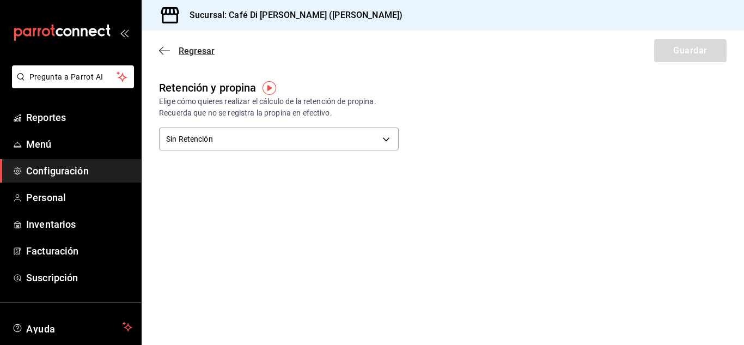
click at [164, 50] on icon "button" at bounding box center [164, 51] width 11 height 10
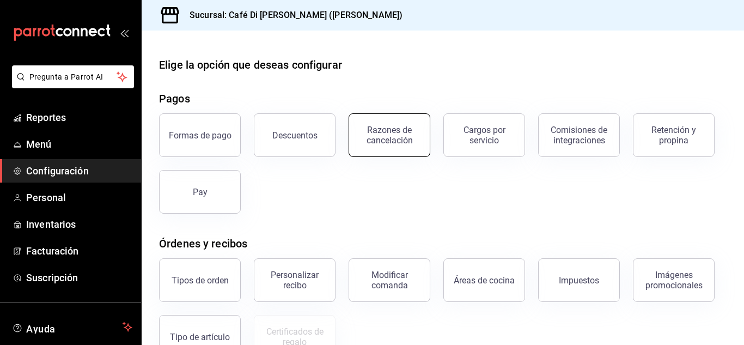
click at [365, 145] on button "Razones de cancelación" at bounding box center [389, 135] width 82 height 44
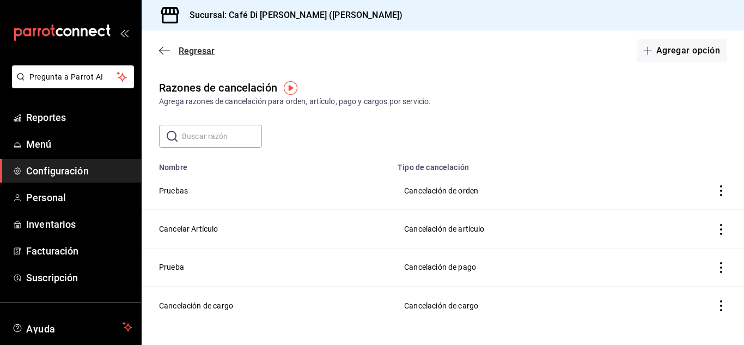
click at [165, 50] on icon "button" at bounding box center [164, 51] width 11 height 10
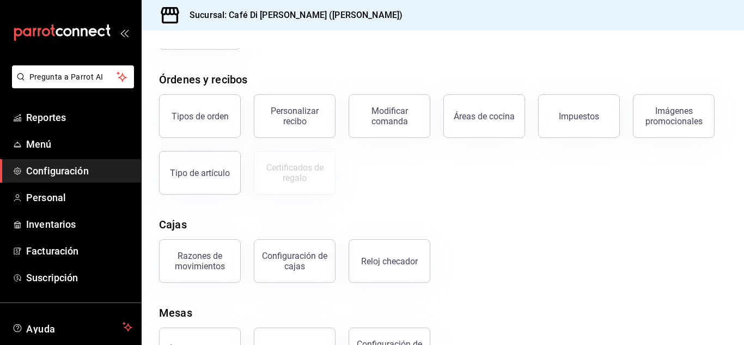
scroll to position [166, 0]
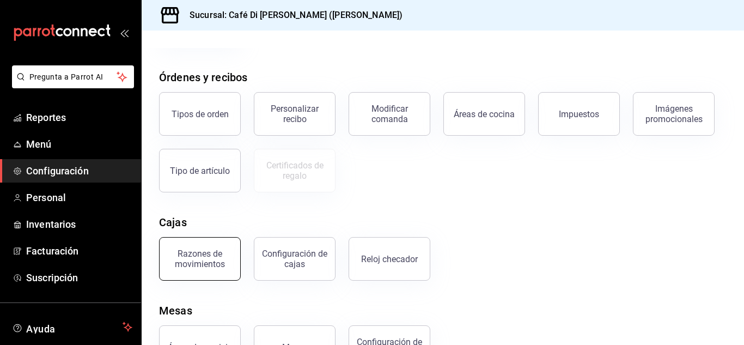
click at [206, 251] on div "Razones de movimientos" at bounding box center [200, 258] width 68 height 21
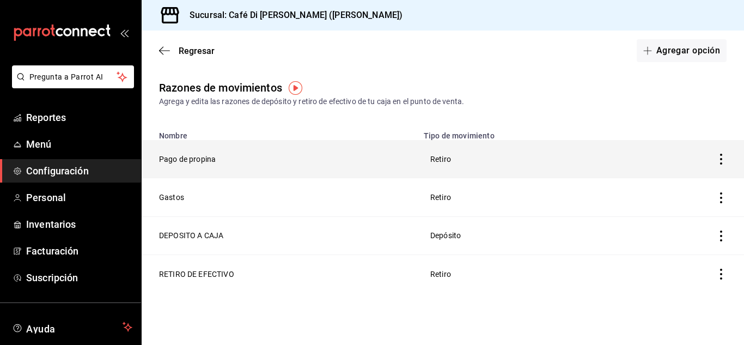
click at [719, 155] on icon "button" at bounding box center [720, 159] width 11 height 11
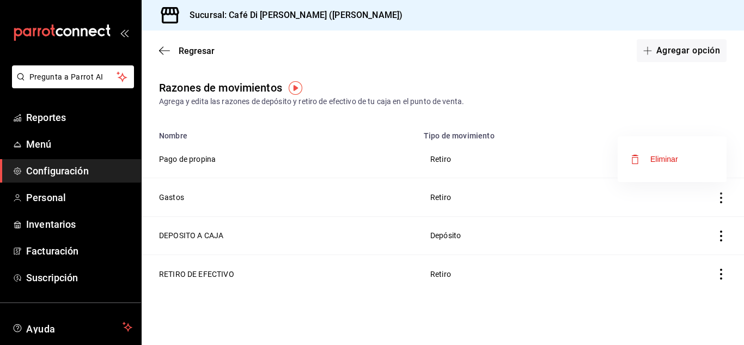
click at [162, 47] on div at bounding box center [372, 172] width 744 height 345
click at [162, 47] on icon "button" at bounding box center [161, 51] width 4 height 8
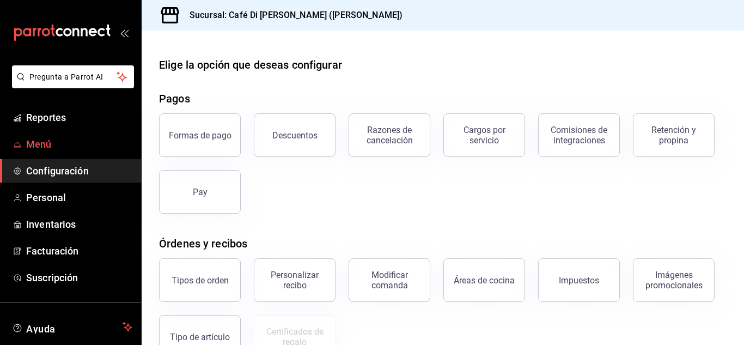
click at [85, 150] on span "Menú" at bounding box center [79, 144] width 106 height 15
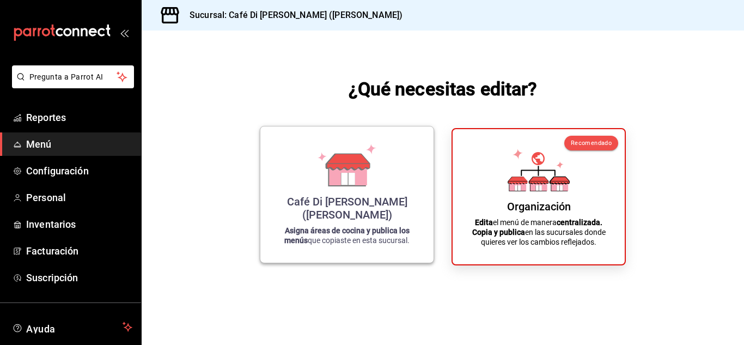
click at [359, 185] on icon at bounding box center [348, 173] width 38 height 23
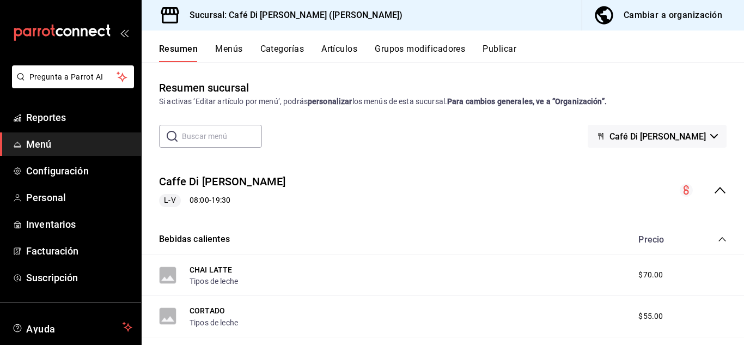
click at [228, 50] on button "Menús" at bounding box center [228, 53] width 27 height 19
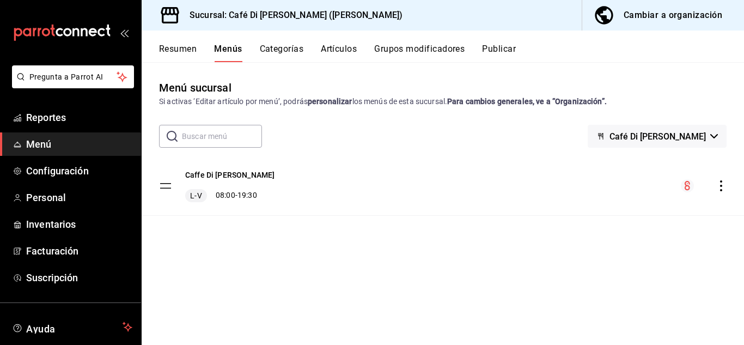
click at [719, 185] on icon "actions" at bounding box center [720, 185] width 11 height 11
click at [267, 53] on div at bounding box center [372, 172] width 744 height 345
click at [284, 50] on button "Categorías" at bounding box center [282, 53] width 44 height 19
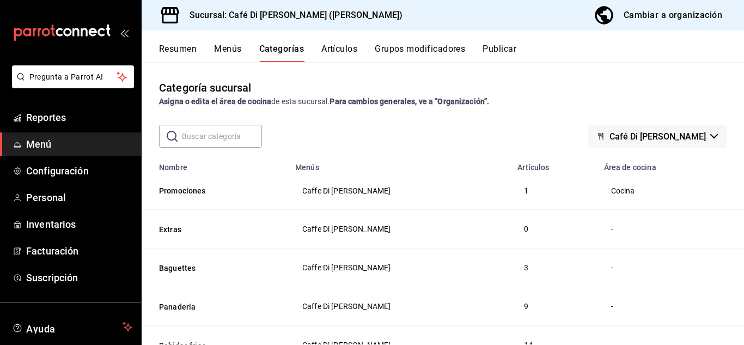
click at [179, 54] on button "Resumen" at bounding box center [178, 53] width 38 height 19
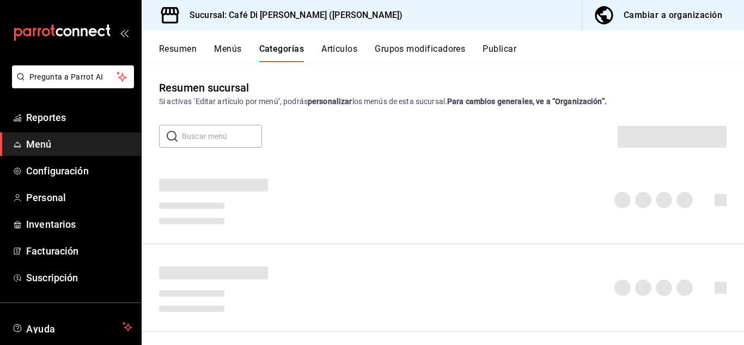
click at [179, 54] on button "Resumen" at bounding box center [178, 53] width 38 height 19
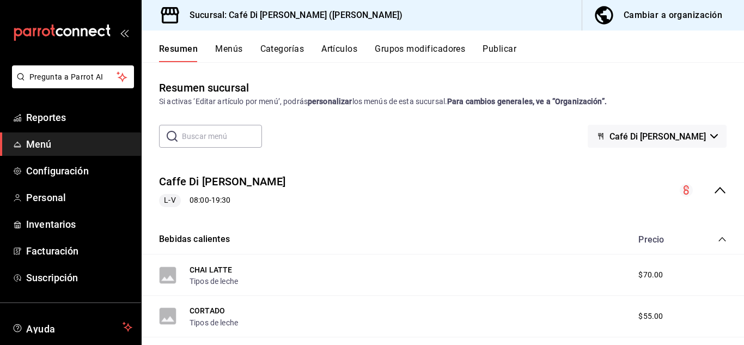
click at [285, 43] on div "Resumen Menús Categorías Artículos Grupos modificadores Publicar" at bounding box center [443, 46] width 602 height 32
click at [285, 50] on button "Categorías" at bounding box center [282, 53] width 44 height 19
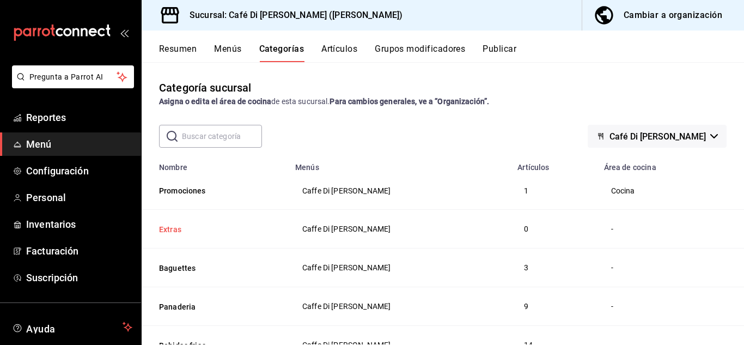
click at [167, 231] on button "Extras" at bounding box center [213, 229] width 109 height 11
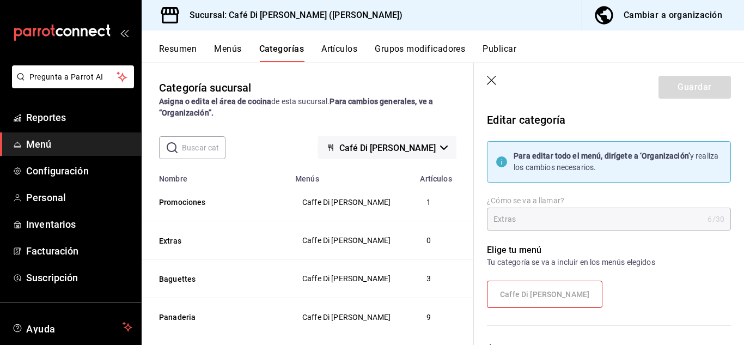
click at [490, 79] on icon "button" at bounding box center [491, 80] width 9 height 9
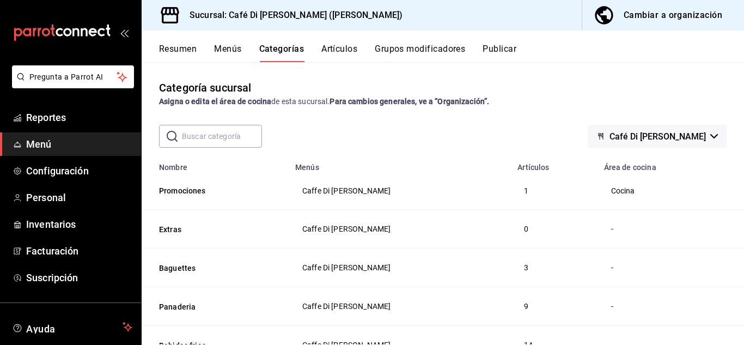
drag, startPoint x: 236, startPoint y: 237, endPoint x: 218, endPoint y: 259, distance: 27.9
click at [218, 259] on th "Baguettes" at bounding box center [215, 267] width 147 height 39
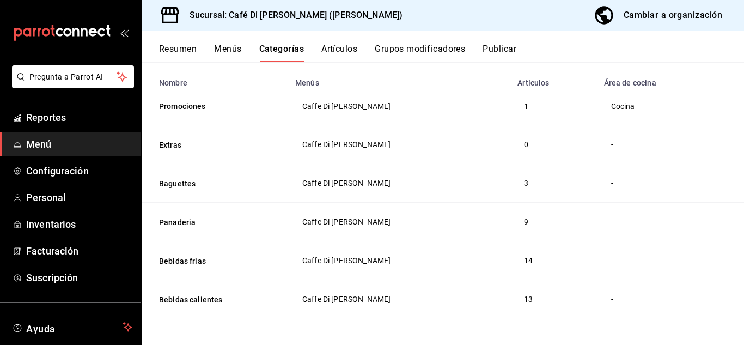
click at [43, 150] on span "Menú" at bounding box center [79, 144] width 106 height 15
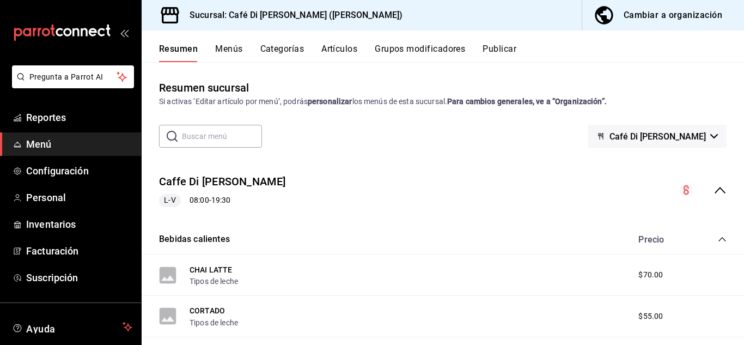
click at [228, 45] on button "Menús" at bounding box center [228, 53] width 27 height 19
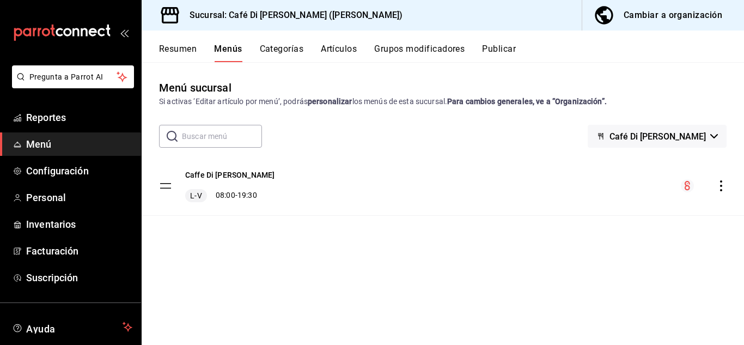
click at [725, 191] on div "menu-maker-table" at bounding box center [703, 185] width 46 height 13
click at [720, 182] on icon "actions" at bounding box center [720, 185] width 11 height 11
click at [637, 16] on div at bounding box center [372, 172] width 744 height 345
click at [637, 16] on div "Cambiar a organización" at bounding box center [672, 15] width 99 height 15
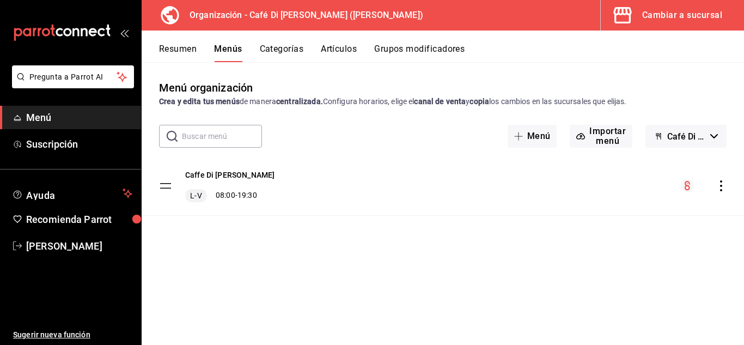
click at [715, 181] on div "menu-maker-table" at bounding box center [703, 185] width 46 height 13
click at [722, 188] on icon "actions" at bounding box center [720, 185] width 11 height 11
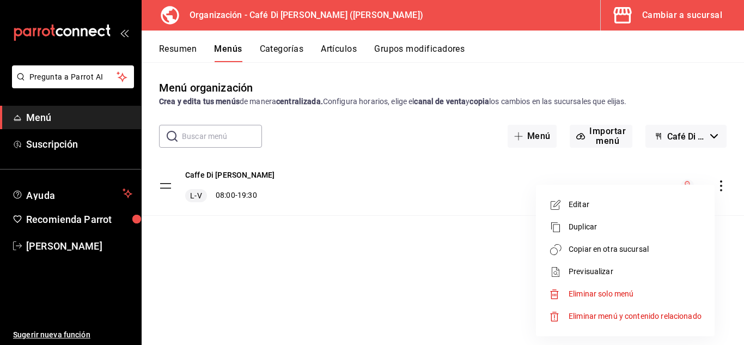
click at [597, 249] on span "Copiar en otra sucursal" at bounding box center [634, 248] width 133 height 11
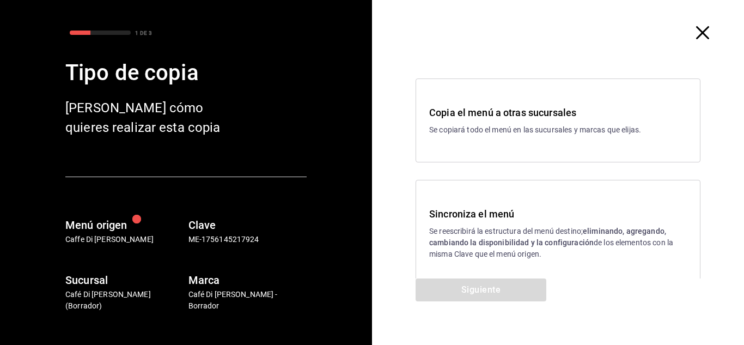
click at [102, 302] on p "Café Di [PERSON_NAME] (Borrador)" at bounding box center [124, 300] width 119 height 23
click at [541, 195] on div "Sincroniza el menú Se reescribirá la estructura del menú destino; eliminando, a…" at bounding box center [557, 233] width 285 height 107
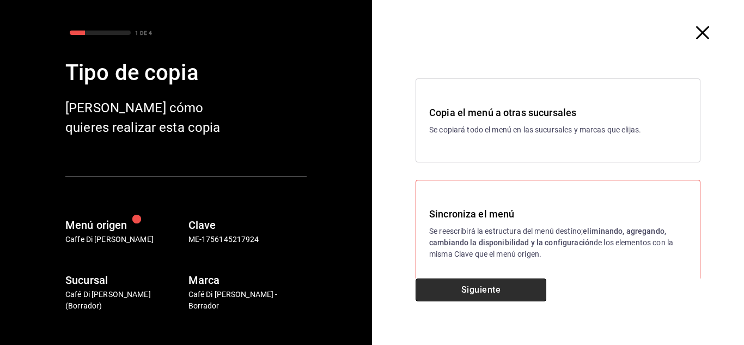
click at [509, 284] on button "Siguiente" at bounding box center [480, 289] width 131 height 23
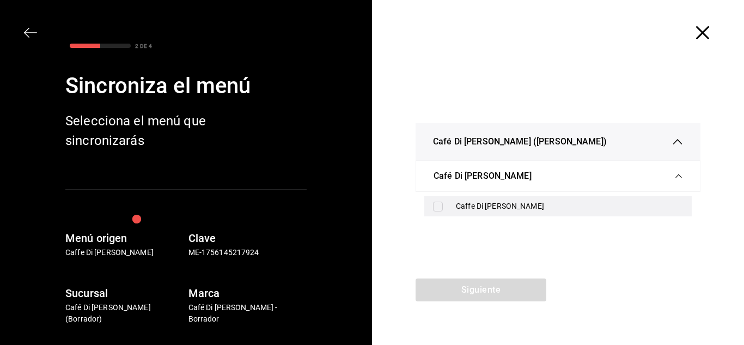
click at [440, 207] on input "checkbox" at bounding box center [438, 206] width 10 height 10
checkbox input "true"
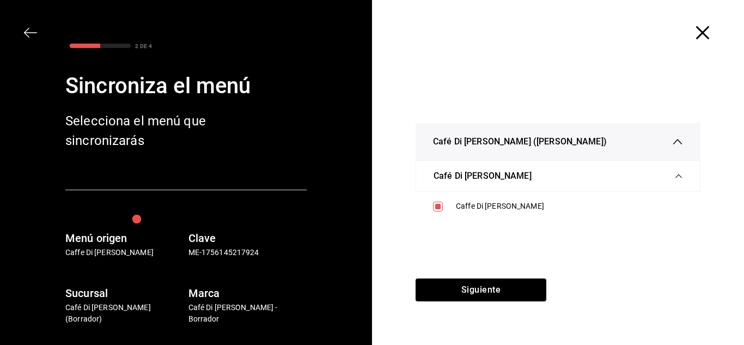
click at [439, 181] on span "Café Di [PERSON_NAME]" at bounding box center [482, 175] width 98 height 13
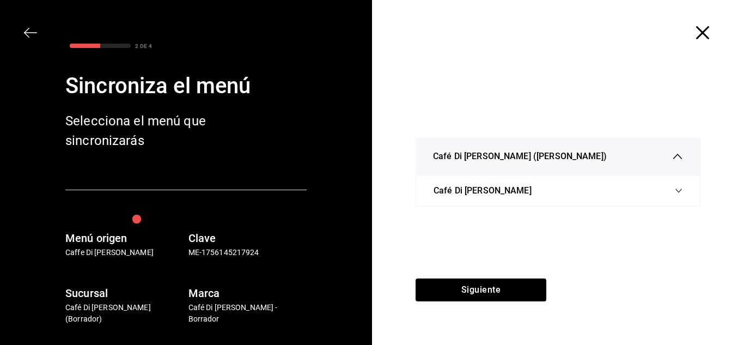
click at [497, 162] on span "Café Di [PERSON_NAME] ([PERSON_NAME])" at bounding box center [520, 156] width 174 height 13
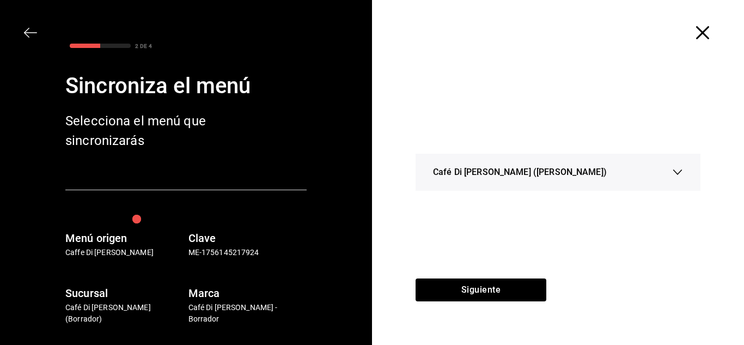
click at [510, 163] on div "Café Di [PERSON_NAME] ([PERSON_NAME])" at bounding box center [558, 172] width 250 height 37
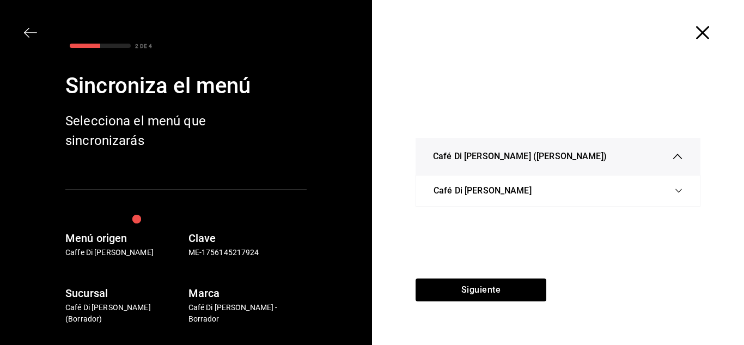
click at [510, 163] on div "Café Di [PERSON_NAME] ([PERSON_NAME])" at bounding box center [558, 156] width 250 height 37
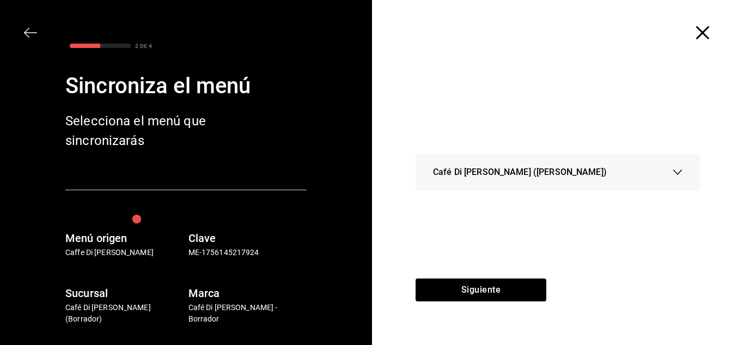
click at [524, 184] on div "Café Di [PERSON_NAME] ([PERSON_NAME])" at bounding box center [558, 172] width 250 height 37
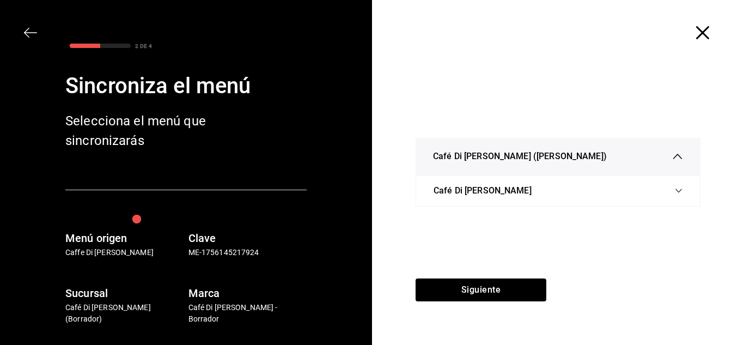
click at [527, 193] on span "Café Di [PERSON_NAME]" at bounding box center [482, 190] width 98 height 13
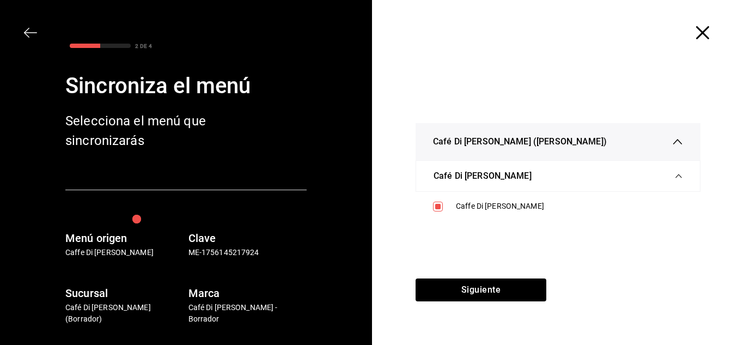
click at [516, 152] on div "Café Di [PERSON_NAME] ([PERSON_NAME])" at bounding box center [558, 141] width 250 height 37
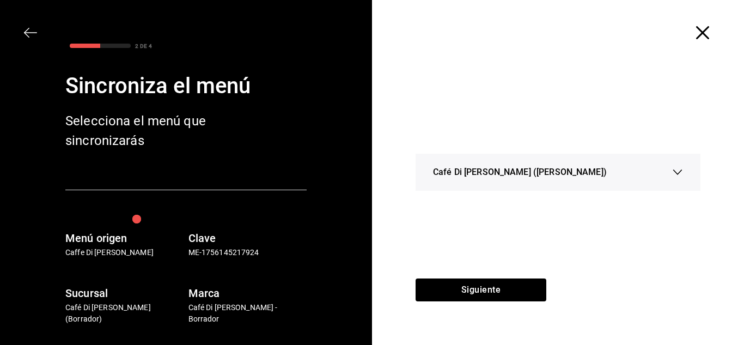
click at [485, 176] on span "Café Di [PERSON_NAME] ([PERSON_NAME])" at bounding box center [520, 171] width 174 height 13
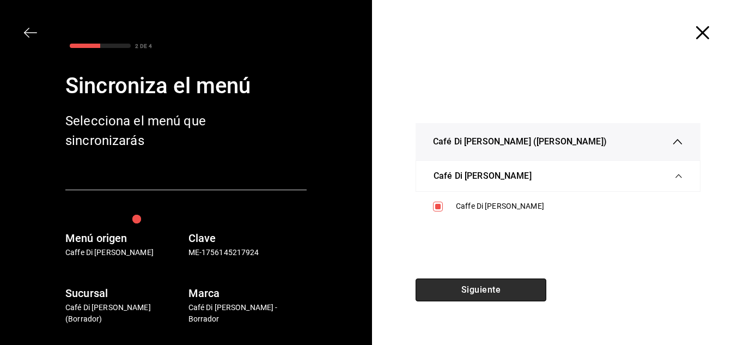
click at [480, 292] on button "Siguiente" at bounding box center [480, 289] width 131 height 23
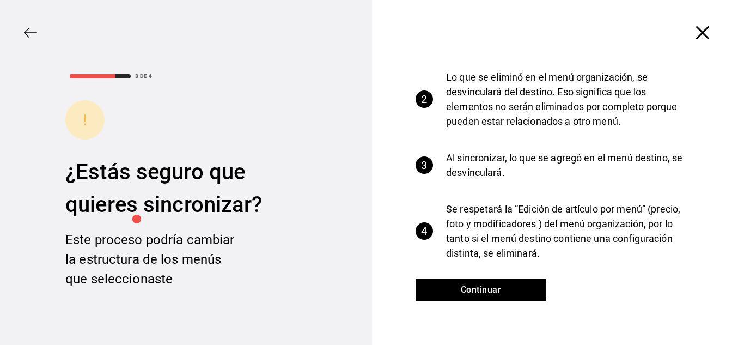
scroll to position [75, 0]
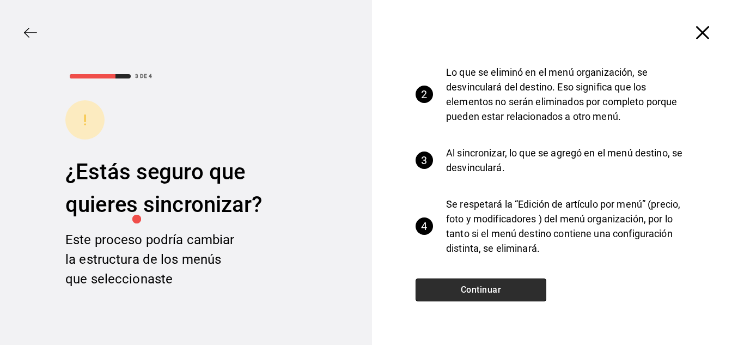
click at [493, 290] on button "Continuar" at bounding box center [480, 289] width 131 height 23
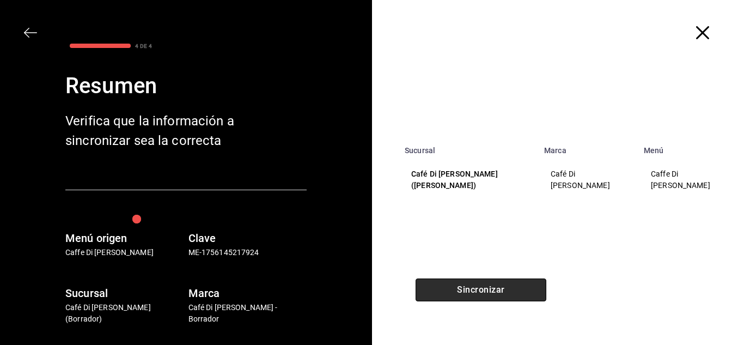
scroll to position [0, 0]
click at [493, 290] on button "Sincronizar" at bounding box center [480, 289] width 131 height 23
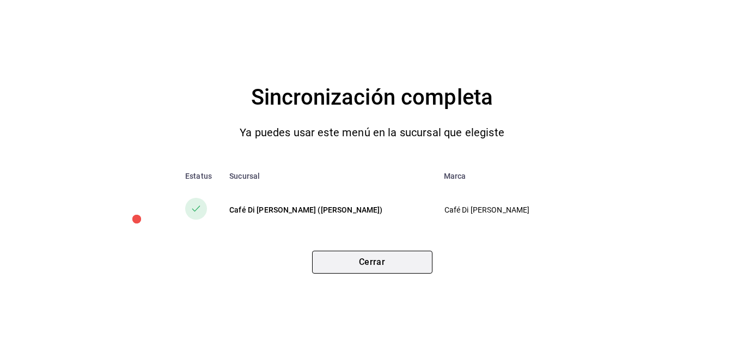
click at [389, 262] on button "Cerrar" at bounding box center [372, 261] width 120 height 23
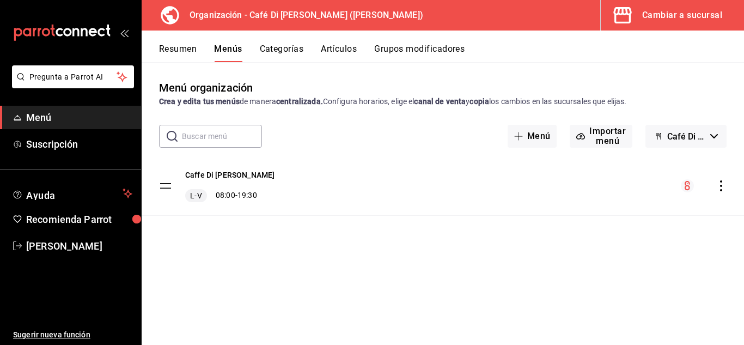
click at [647, 19] on div "Cambiar a sucursal" at bounding box center [682, 15] width 80 height 15
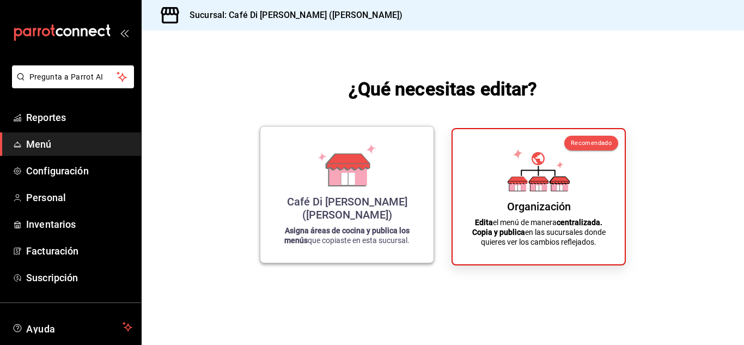
click at [400, 159] on div "Café Di [PERSON_NAME] ([PERSON_NAME]) Asigna áreas de cocina y publica los menú…" at bounding box center [346, 194] width 147 height 119
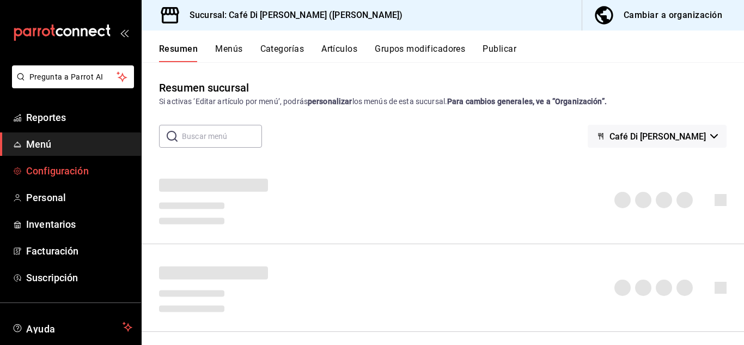
click at [64, 163] on span "Configuración" at bounding box center [79, 170] width 106 height 15
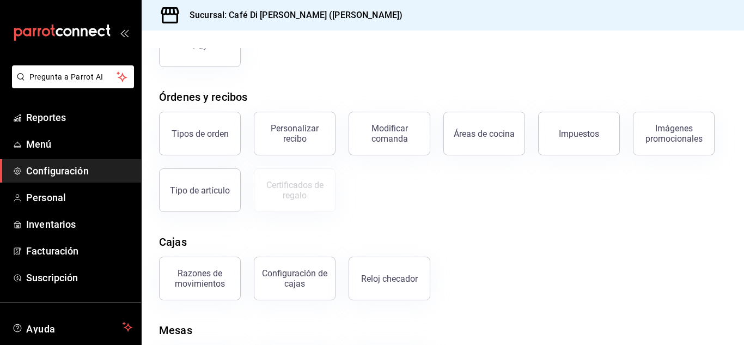
scroll to position [186, 0]
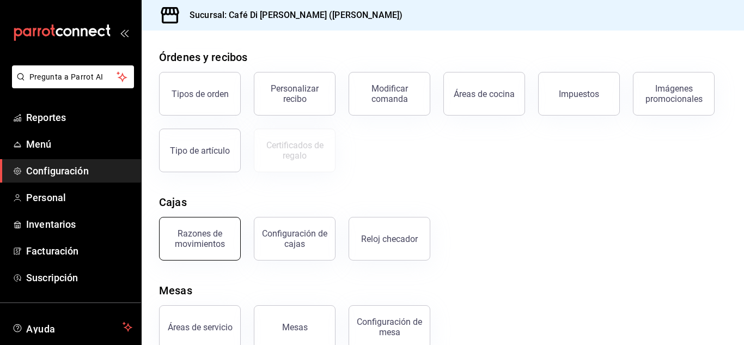
click at [203, 232] on div "Razones de movimientos" at bounding box center [200, 238] width 68 height 21
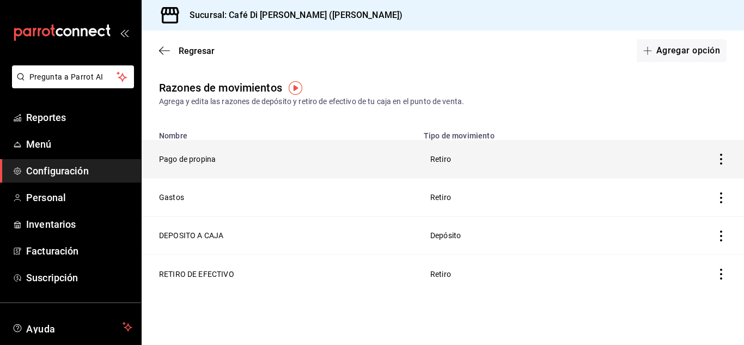
click at [232, 167] on th "Pago de propina" at bounding box center [279, 159] width 275 height 38
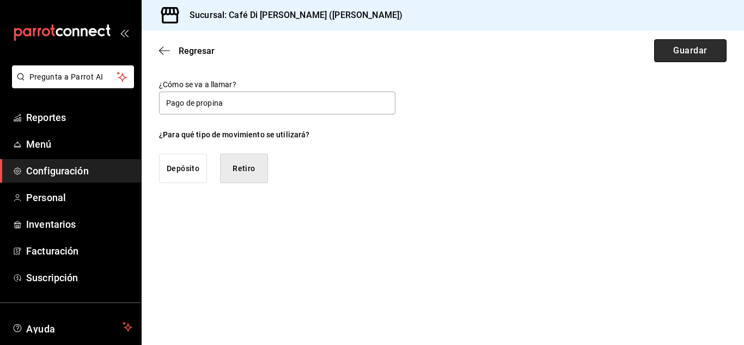
click at [696, 45] on button "Guardar" at bounding box center [690, 50] width 72 height 23
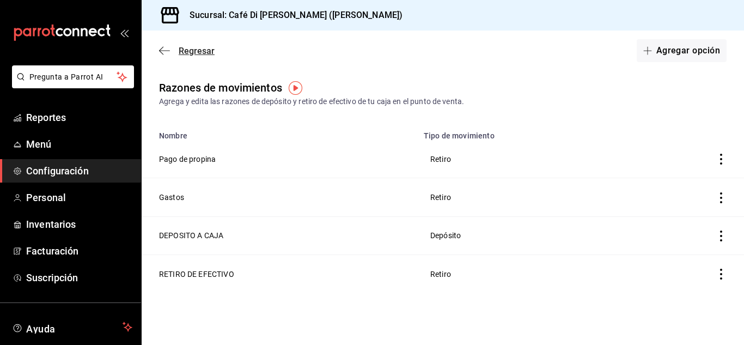
click at [165, 54] on icon "button" at bounding box center [164, 51] width 11 height 10
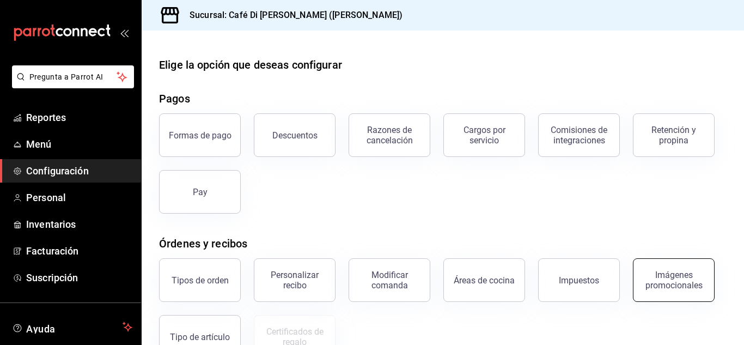
click at [688, 271] on div "Imágenes promocionales" at bounding box center [674, 279] width 68 height 21
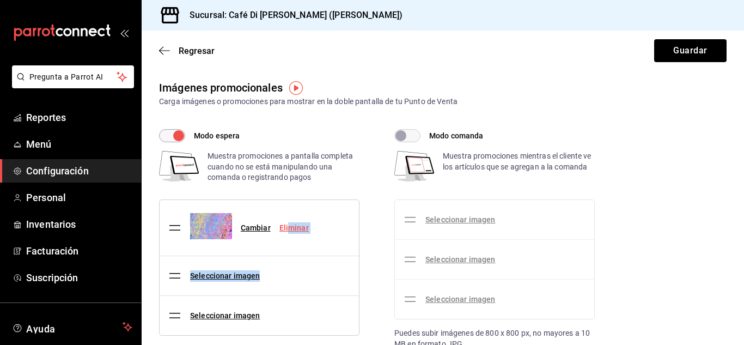
click at [287, 231] on ul "Cambiar Eliminar Seleccionar imagen Seleccionar imagen" at bounding box center [258, 267] width 199 height 135
click at [303, 241] on div "Cambiar Eliminar" at bounding box center [242, 227] width 149 height 47
click at [296, 231] on link "Eliminar" at bounding box center [293, 227] width 29 height 9
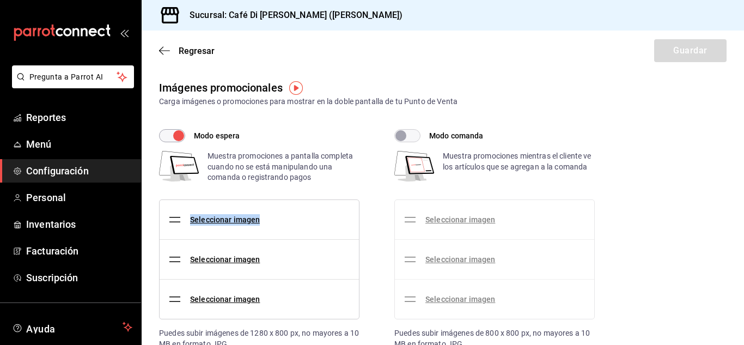
click at [296, 231] on li "Seleccionar imagen" at bounding box center [258, 219] width 199 height 39
click at [672, 48] on div "Regresar Guardar" at bounding box center [443, 50] width 602 height 40
click at [170, 138] on input "Modo espera" at bounding box center [178, 135] width 39 height 13
checkbox input "false"
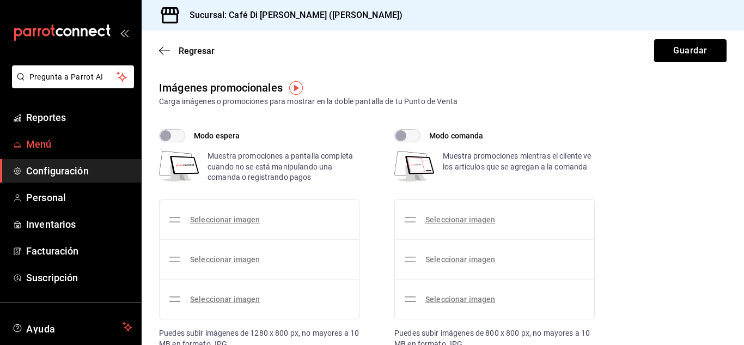
click at [51, 149] on span "Menú" at bounding box center [79, 144] width 106 height 15
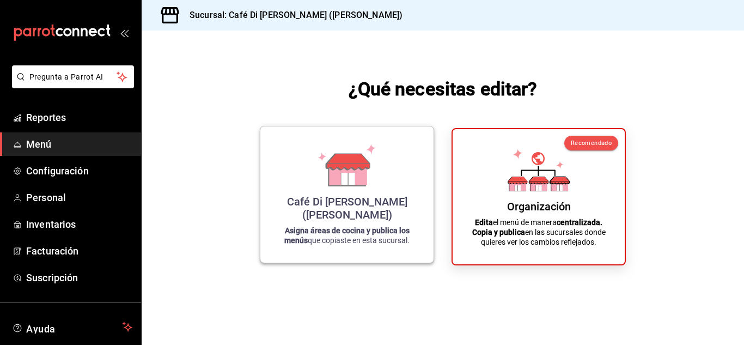
click at [375, 186] on icon at bounding box center [347, 165] width 62 height 42
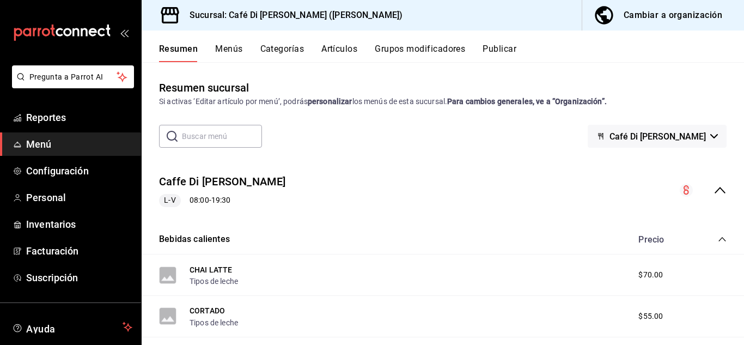
click at [234, 51] on button "Menús" at bounding box center [228, 53] width 27 height 19
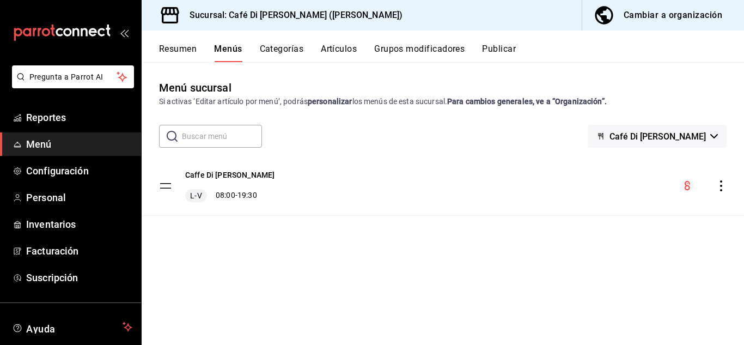
click at [723, 189] on icon "actions" at bounding box center [720, 185] width 11 height 11
drag, startPoint x: 452, startPoint y: 240, endPoint x: 92, endPoint y: 138, distance: 373.9
click at [92, 138] on div at bounding box center [372, 172] width 744 height 345
click at [600, 15] on icon "button" at bounding box center [603, 15] width 18 height 18
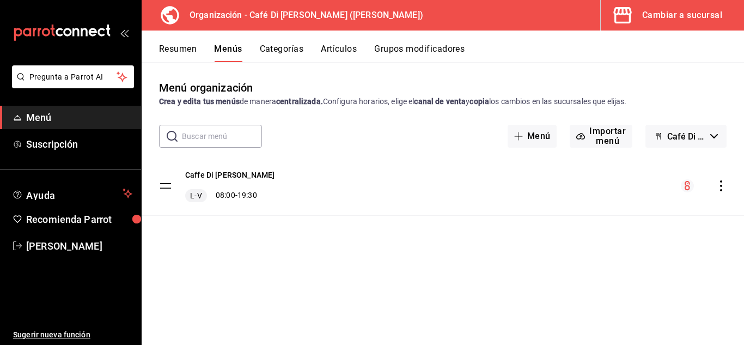
click at [719, 187] on icon "actions" at bounding box center [720, 185] width 11 height 11
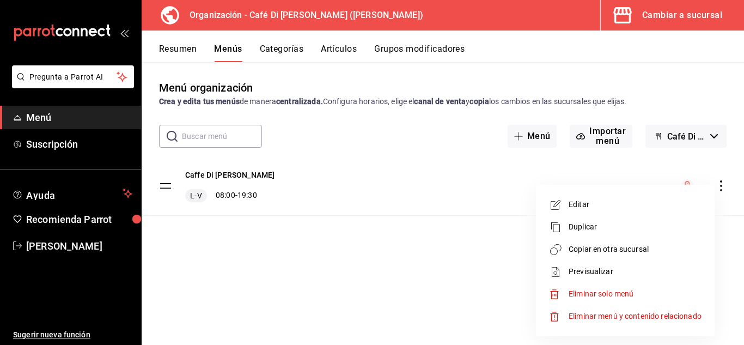
click at [585, 253] on span "Copiar en otra sucursal" at bounding box center [634, 248] width 133 height 11
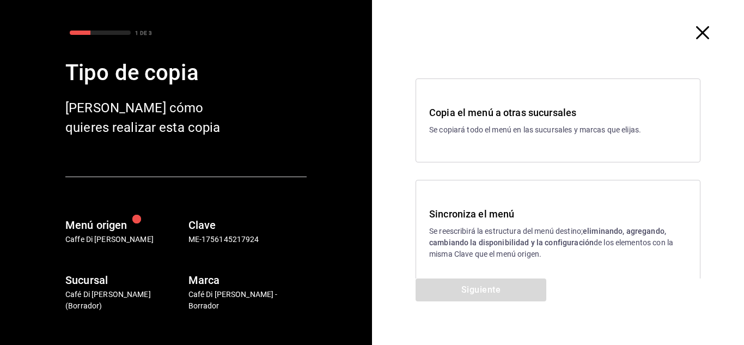
click at [533, 234] on p "Se reescribirá la estructura del menú destino; eliminando, agregando, cambiando…" at bounding box center [557, 242] width 257 height 34
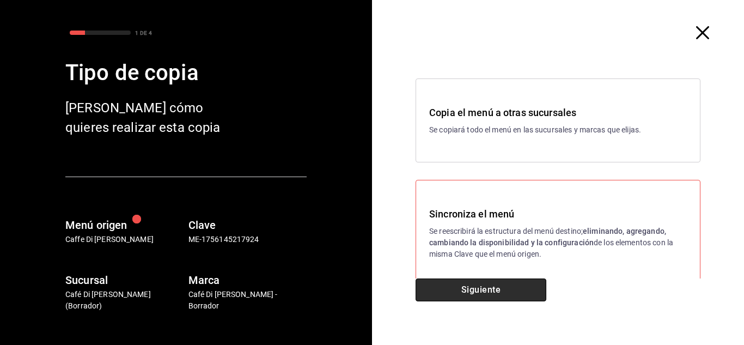
click at [517, 281] on button "Siguiente" at bounding box center [480, 289] width 131 height 23
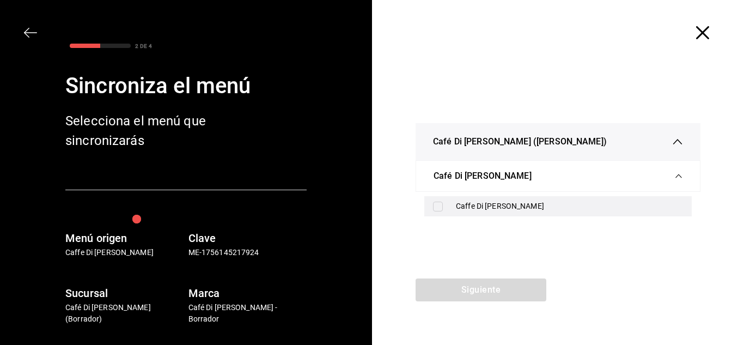
click at [437, 210] on input "checkbox" at bounding box center [438, 206] width 10 height 10
checkbox input "true"
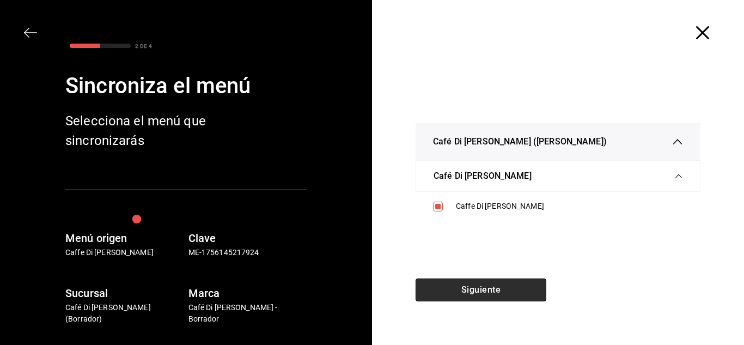
click at [477, 281] on button "Siguiente" at bounding box center [480, 289] width 131 height 23
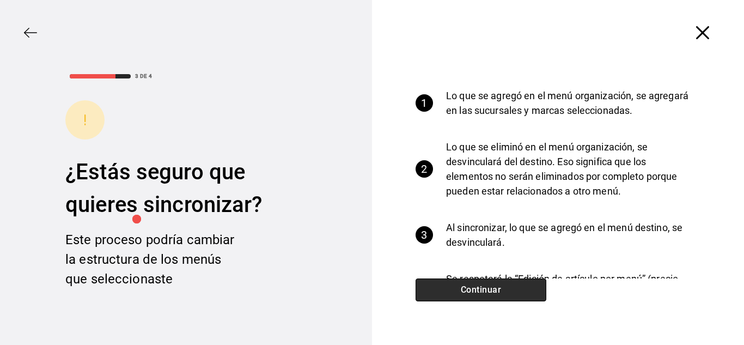
click at [477, 281] on button "Continuar" at bounding box center [480, 289] width 131 height 23
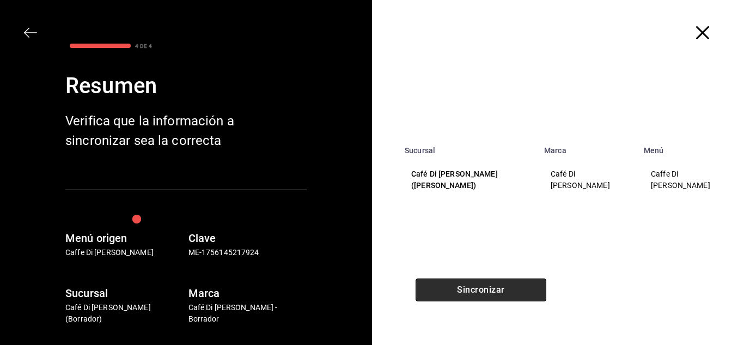
click at [477, 281] on button "Sincronizar" at bounding box center [480, 289] width 131 height 23
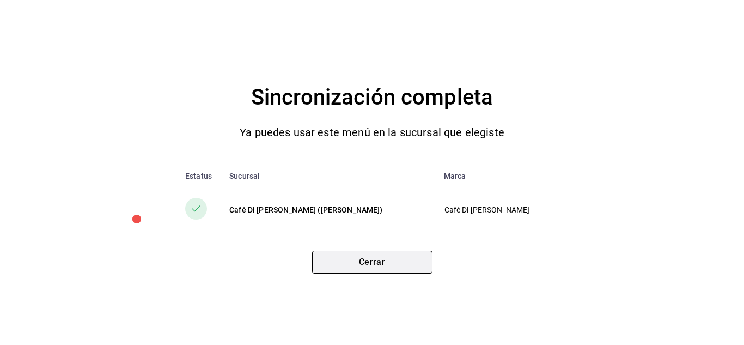
click at [405, 263] on button "Cerrar" at bounding box center [372, 261] width 120 height 23
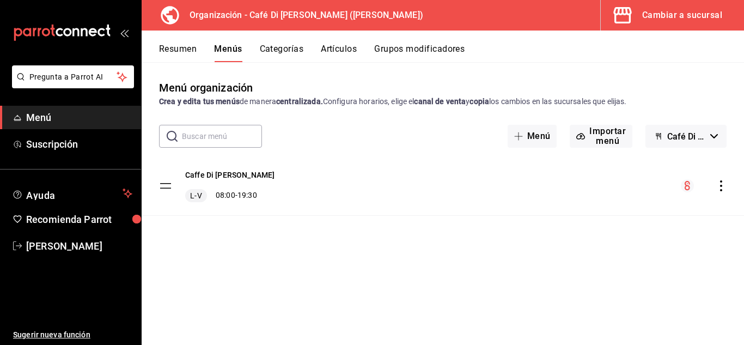
click at [652, 16] on div "Cambiar a sucursal" at bounding box center [682, 15] width 80 height 15
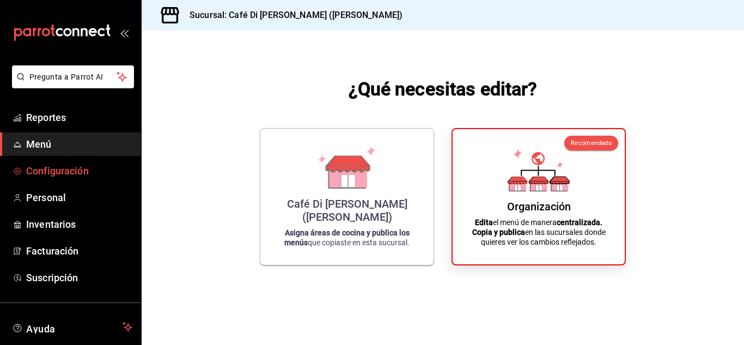
click at [65, 170] on span "Configuración" at bounding box center [79, 170] width 106 height 15
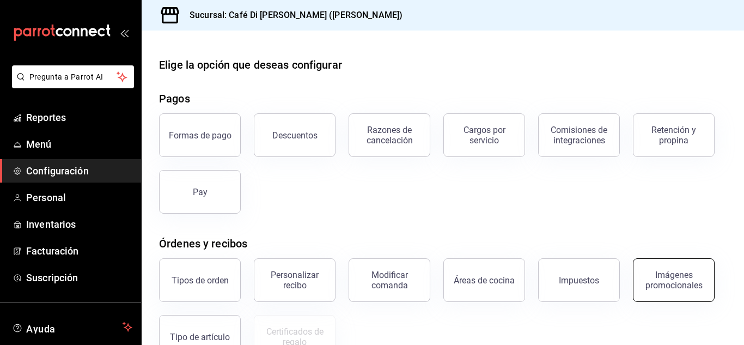
click at [691, 291] on button "Imágenes promocionales" at bounding box center [674, 280] width 82 height 44
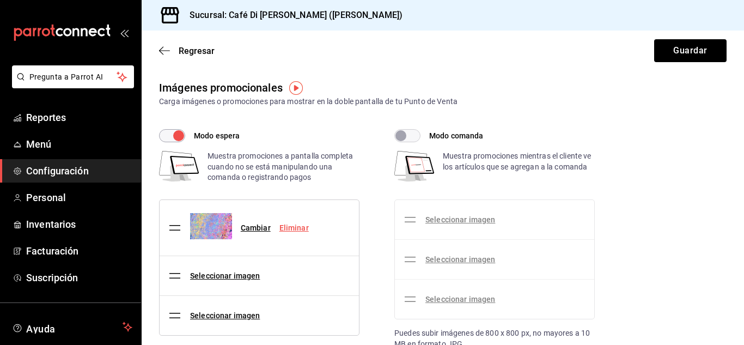
click at [297, 230] on link "Eliminar" at bounding box center [293, 227] width 29 height 9
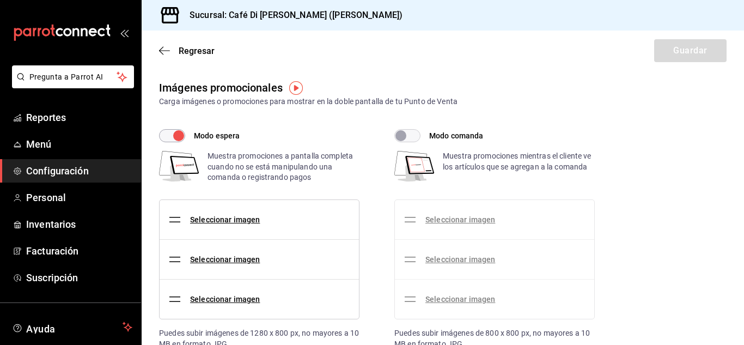
click at [174, 138] on input "Modo espera" at bounding box center [178, 135] width 39 height 13
checkbox input "false"
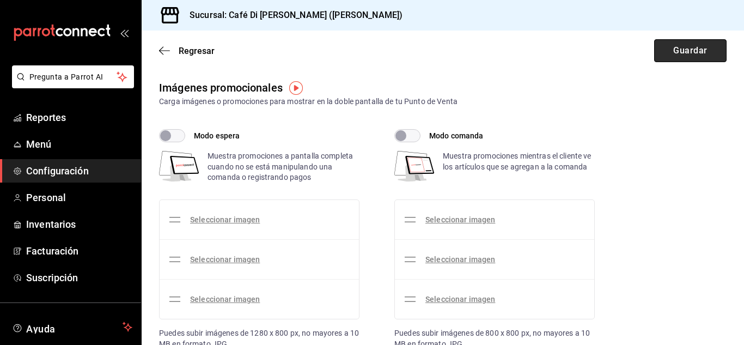
click at [664, 52] on button "Guardar" at bounding box center [690, 50] width 72 height 23
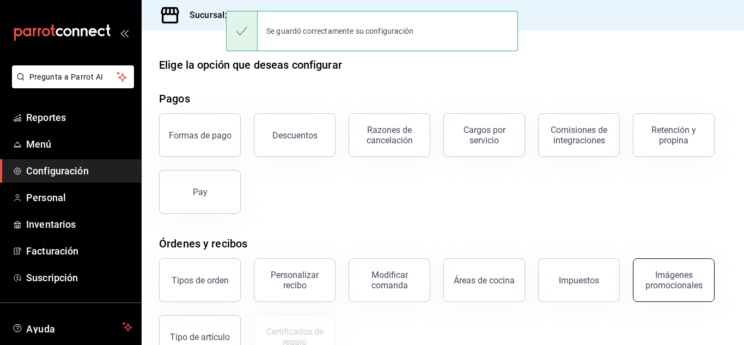
click at [678, 282] on div "Imágenes promocionales" at bounding box center [674, 279] width 68 height 21
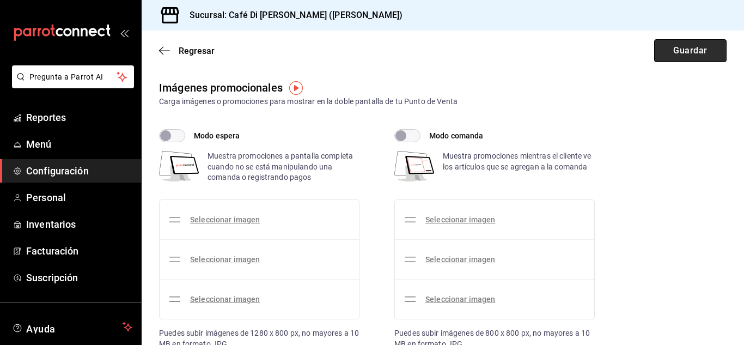
click at [678, 59] on button "Guardar" at bounding box center [690, 50] width 72 height 23
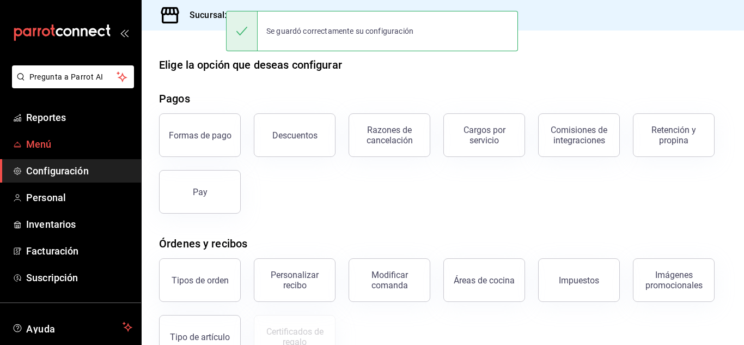
click at [59, 143] on span "Menú" at bounding box center [79, 144] width 106 height 15
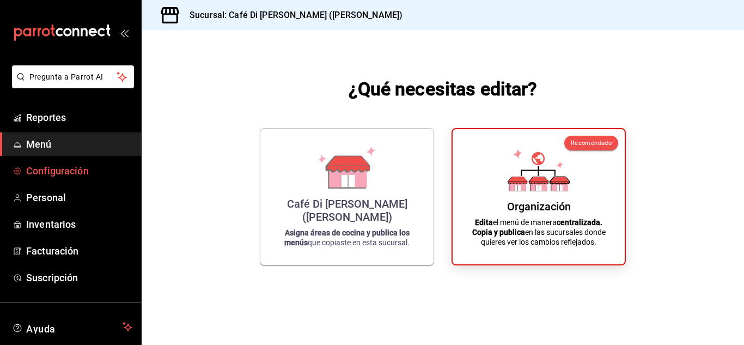
click at [64, 174] on span "Configuración" at bounding box center [79, 170] width 106 height 15
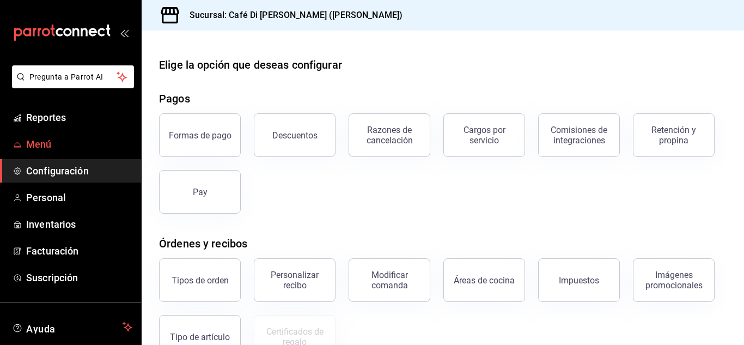
click at [50, 148] on span "Menú" at bounding box center [79, 144] width 106 height 15
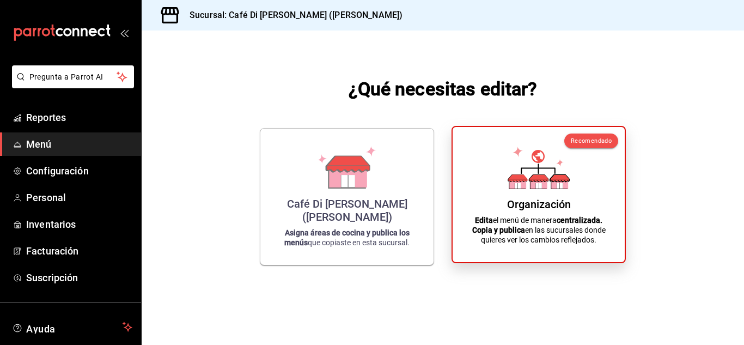
click at [497, 199] on div "Organización Edita el menú de manera centralizada. Copia y publica en las sucur…" at bounding box center [538, 195] width 146 height 118
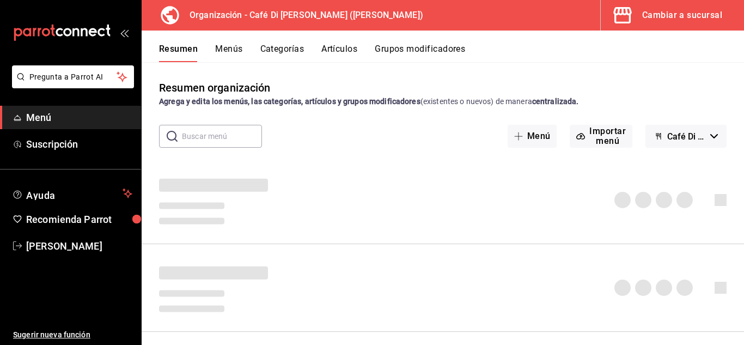
click at [222, 51] on button "Menús" at bounding box center [228, 53] width 27 height 19
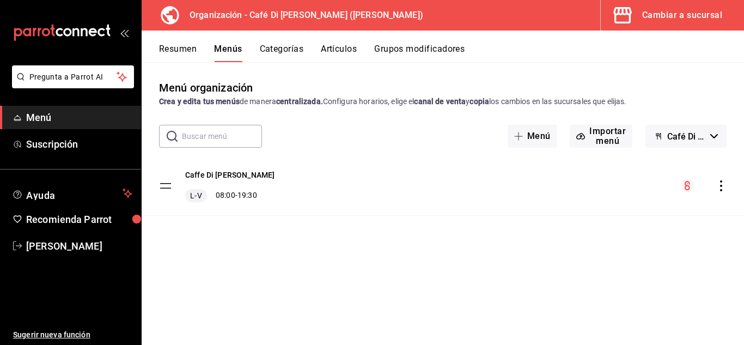
drag, startPoint x: 721, startPoint y: 176, endPoint x: 721, endPoint y: 186, distance: 10.3
click at [721, 186] on div "Caffe Di [PERSON_NAME] L-V 08:00 - 19:30" at bounding box center [443, 185] width 602 height 59
click at [721, 186] on icon "actions" at bounding box center [721, 185] width 2 height 11
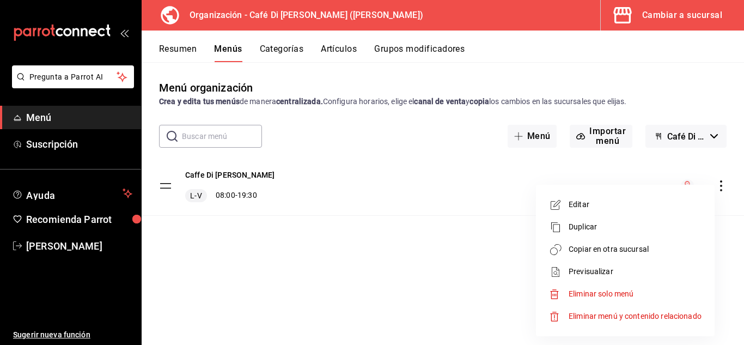
click at [630, 258] on li "Copiar en otra sucursal" at bounding box center [625, 249] width 170 height 22
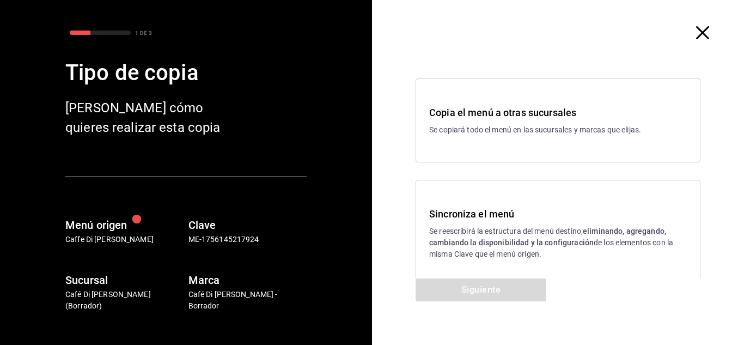
drag, startPoint x: 500, startPoint y: 222, endPoint x: 490, endPoint y: 296, distance: 74.7
click at [490, 296] on div "Copia el menú a otras sucursales Se copiará todo el menú en las sucursales y ma…" at bounding box center [558, 183] width 372 height 366
click at [490, 296] on div "Siguiente" at bounding box center [481, 311] width 218 height 66
click at [503, 190] on div "Sincroniza el menú Se reescribirá la estructura del menú destino; eliminando, a…" at bounding box center [557, 233] width 285 height 107
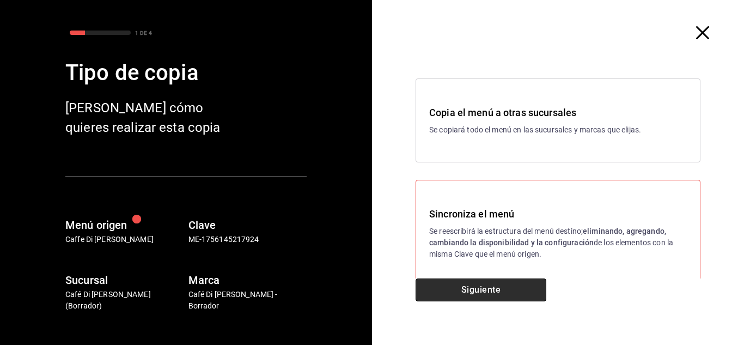
click at [493, 281] on button "Siguiente" at bounding box center [480, 289] width 131 height 23
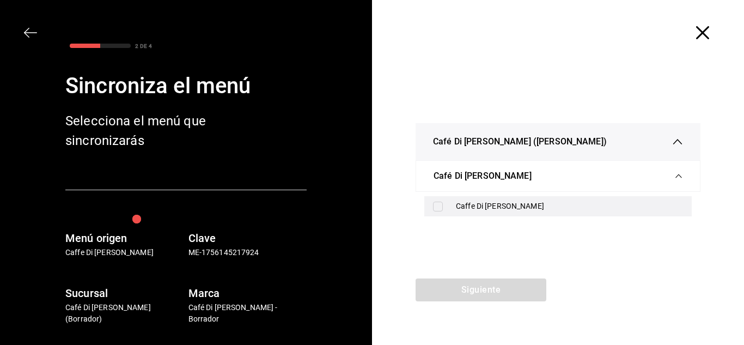
click at [440, 207] on input "checkbox" at bounding box center [438, 206] width 10 height 10
checkbox input "true"
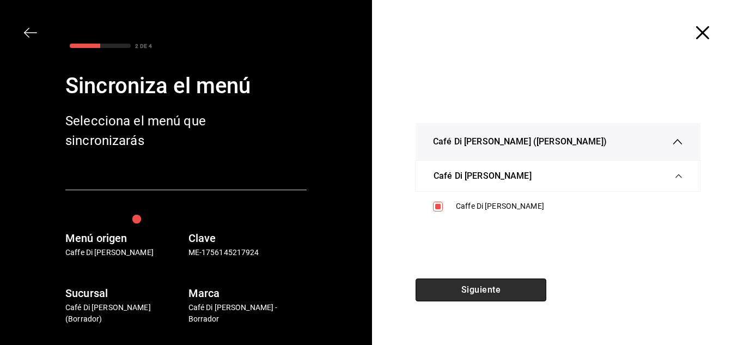
click at [487, 283] on button "Siguiente" at bounding box center [480, 289] width 131 height 23
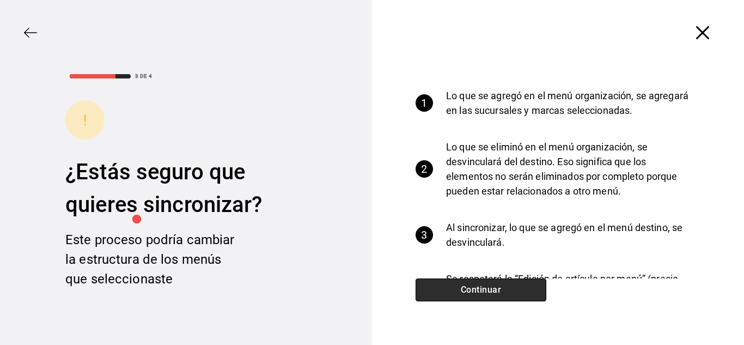
click at [487, 283] on button "Continuar" at bounding box center [480, 289] width 131 height 23
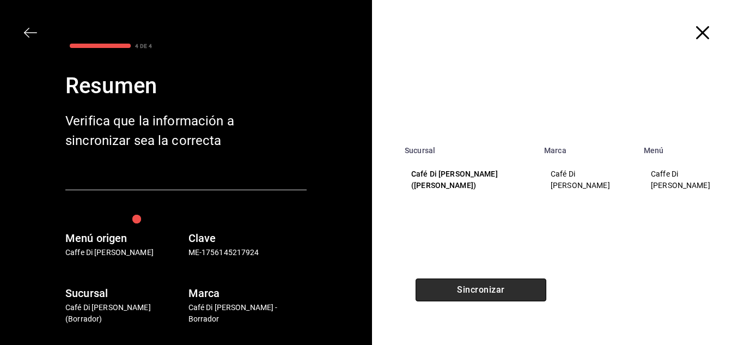
click at [487, 283] on button "Sincronizar" at bounding box center [480, 289] width 131 height 23
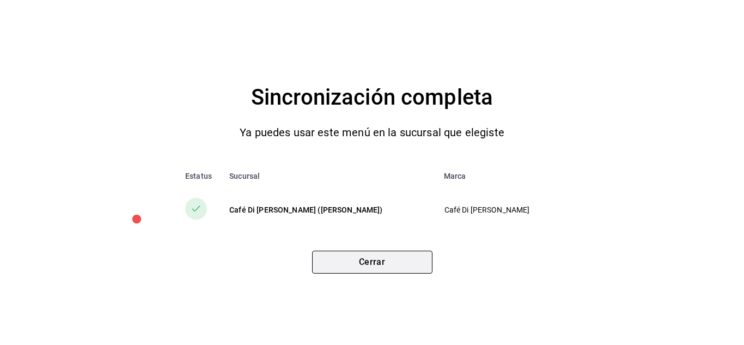
click at [389, 263] on button "Cerrar" at bounding box center [372, 261] width 120 height 23
